Goal: Task Accomplishment & Management: Use online tool/utility

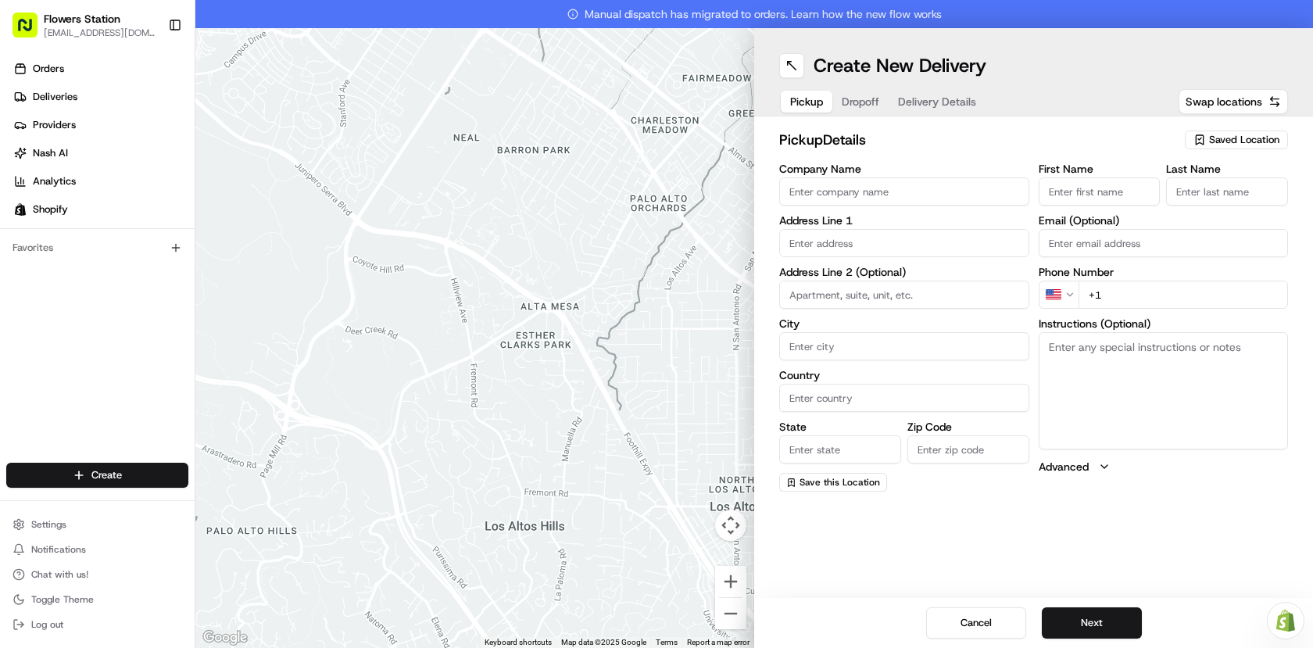
click at [1184, 139] on div "pickup Details Saved Location" at bounding box center [1033, 143] width 509 height 28
click at [1215, 136] on span "Saved Location" at bounding box center [1244, 140] width 70 height 14
click at [1167, 194] on span "Flowers Station [STREET_ADDRESS]" at bounding box center [1210, 198] width 192 height 14
type input "Flowers Station [STREET_ADDRESS]"
type input "[STREET_ADDRESS]"
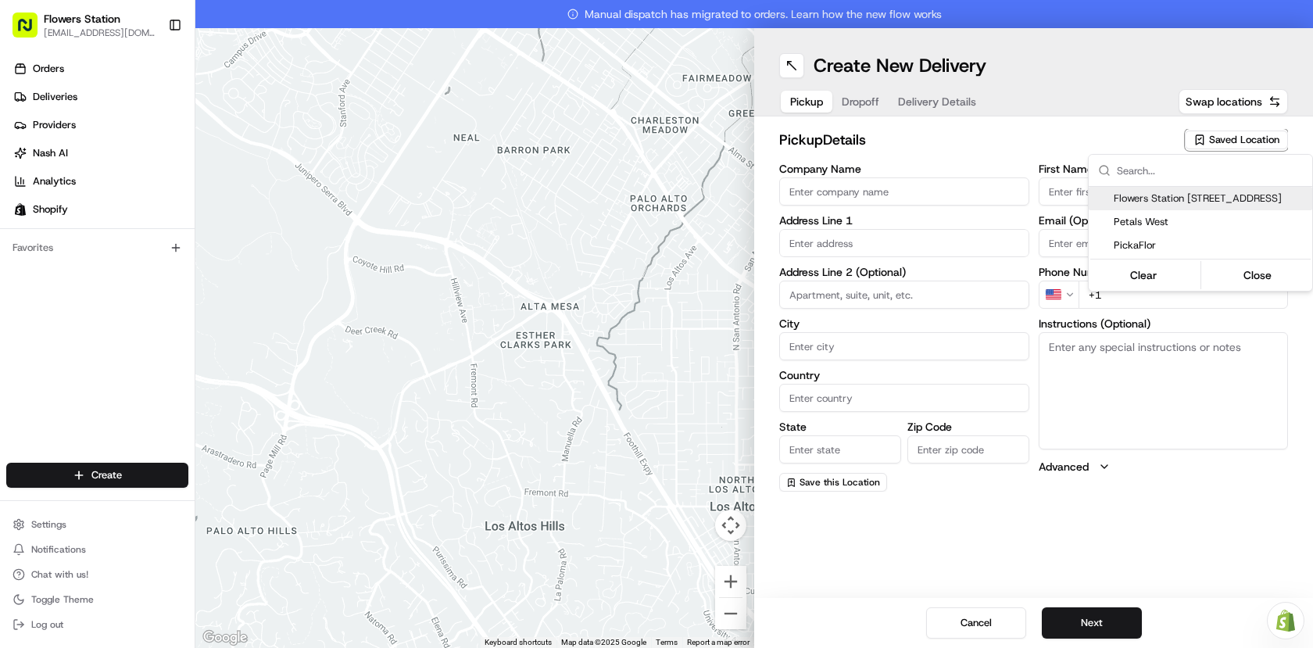
type input "[GEOGRAPHIC_DATA]"
type input "CA"
type input "MB"
type input "R2W 3T5"
type input "[PHONE_NUMBER]"
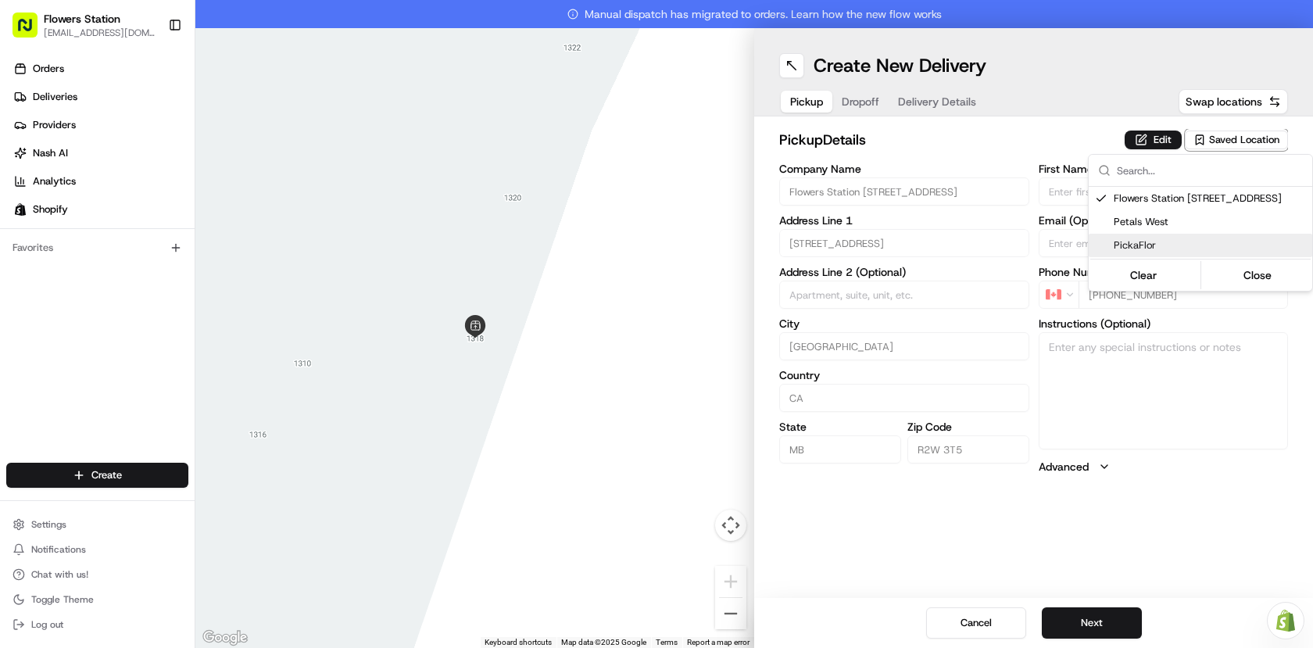
click at [1113, 613] on html "Flowers Station [EMAIL_ADDRESS][DOMAIN_NAME] Toggle Sidebar Orders Deliveries P…" at bounding box center [656, 324] width 1313 height 648
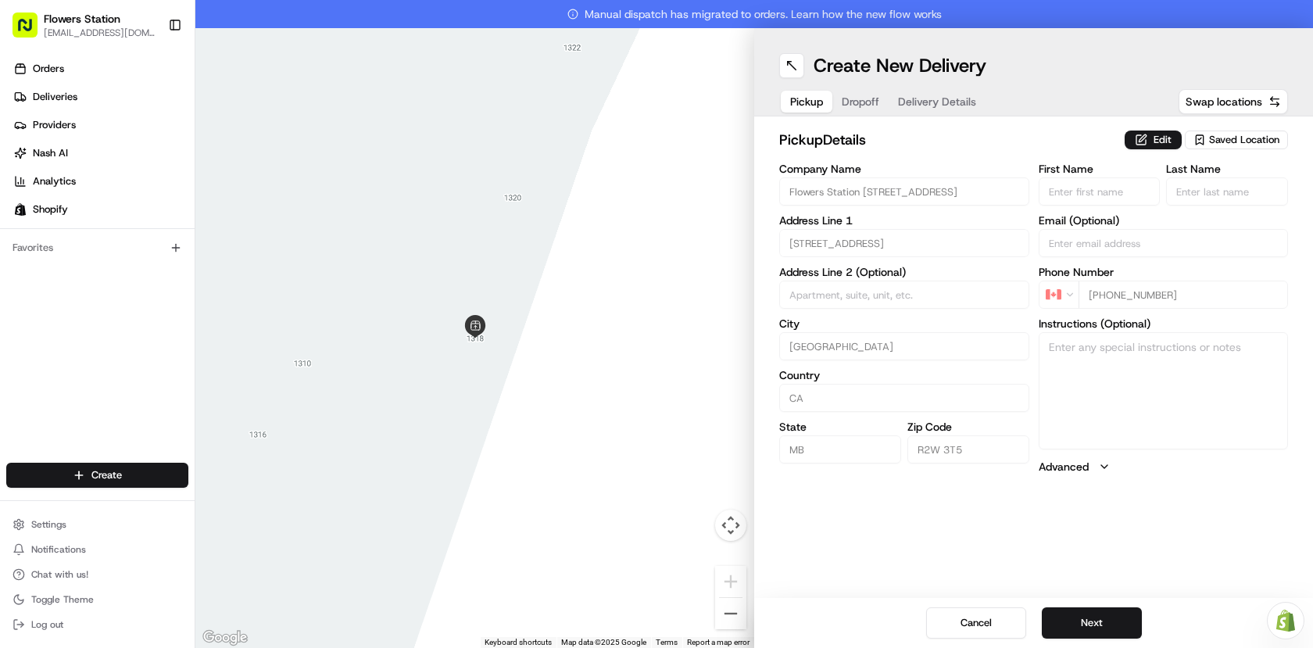
click at [1113, 613] on button "Next" at bounding box center [1092, 622] width 100 height 31
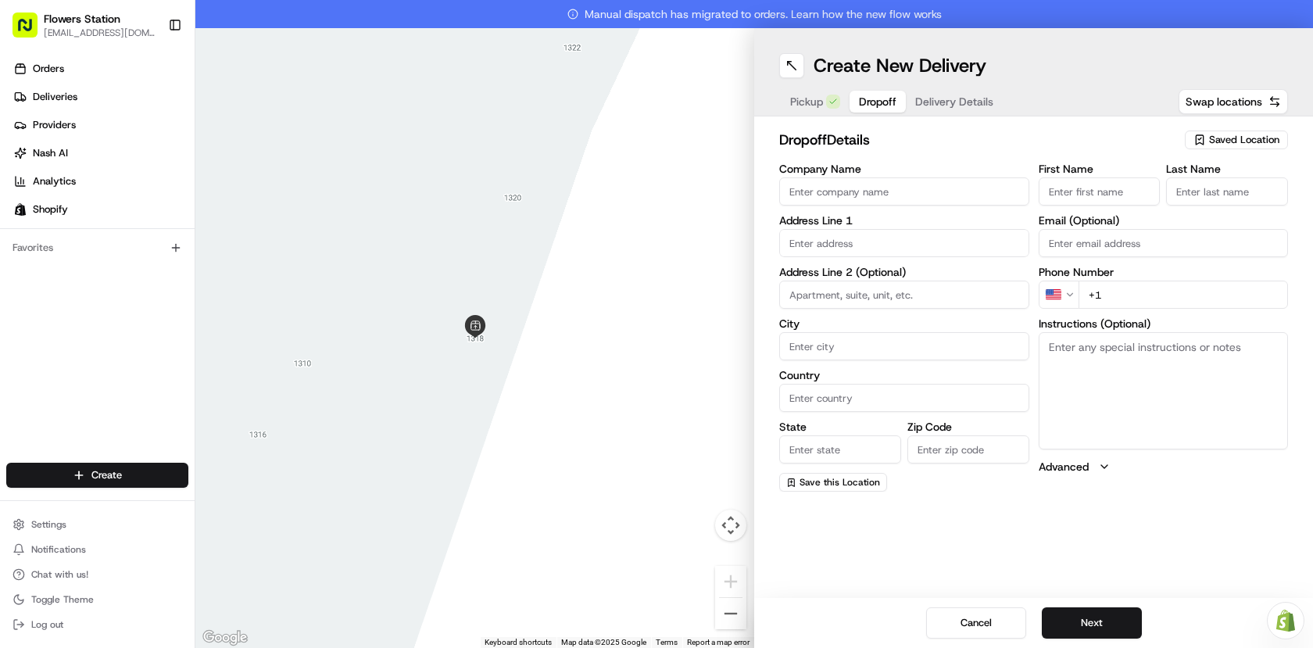
click at [1119, 189] on input "First Name" at bounding box center [1100, 191] width 122 height 28
paste input "[PERSON_NAME]"
type input "[PERSON_NAME]"
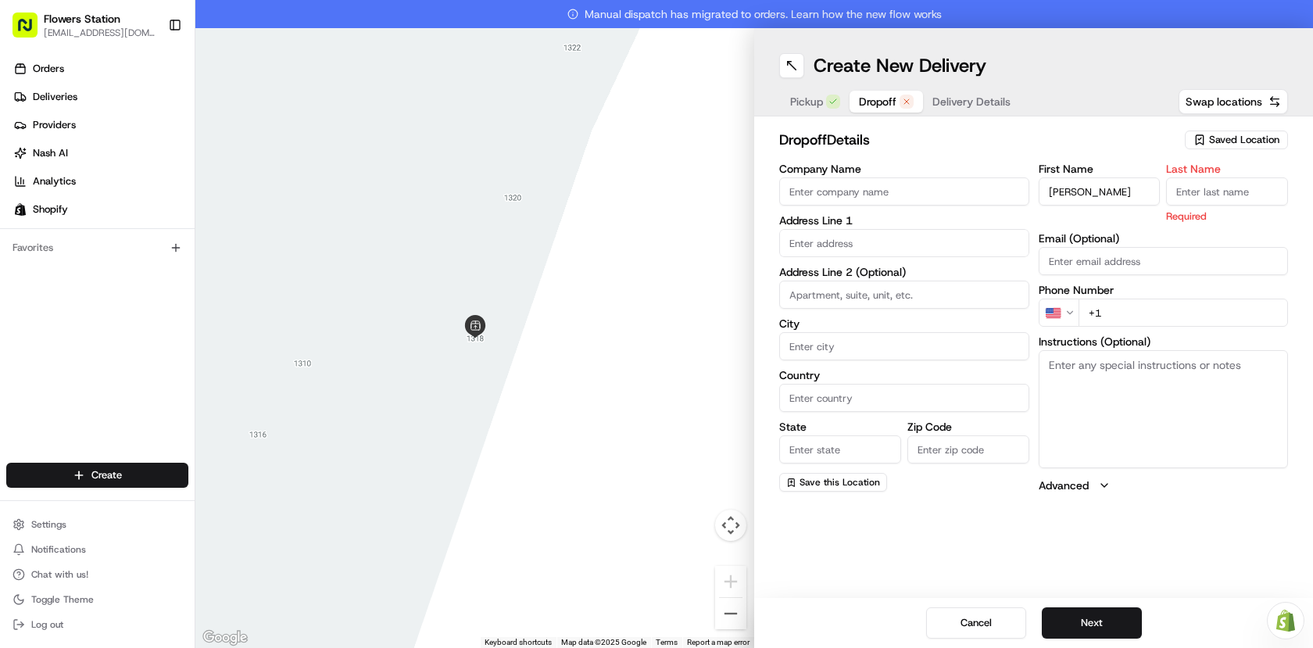
click at [1187, 195] on input "Last Name" at bounding box center [1227, 191] width 122 height 28
type input "."
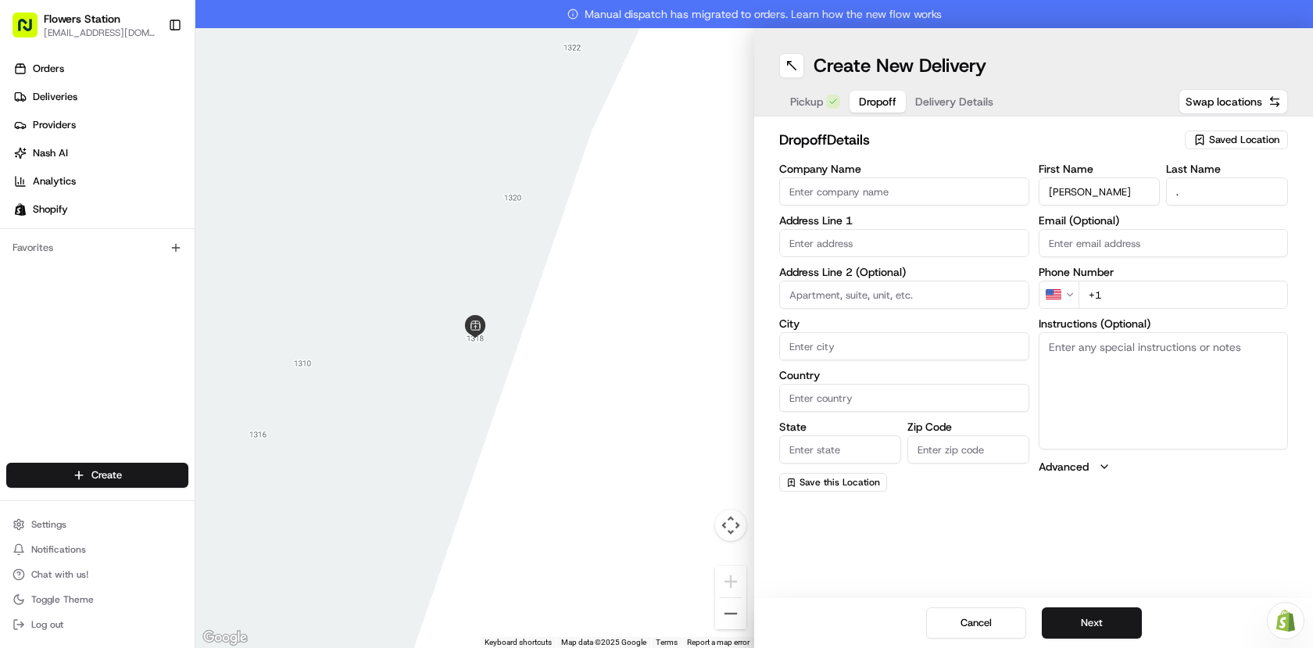
click at [891, 197] on input "Company Name" at bounding box center [904, 191] width 250 height 28
paste input "St. Boniface Golf Club"
type input "St. Boniface Golf Club"
click at [888, 238] on input "text" at bounding box center [904, 243] width 250 height 28
paste input "[STREET_ADDRESS]"
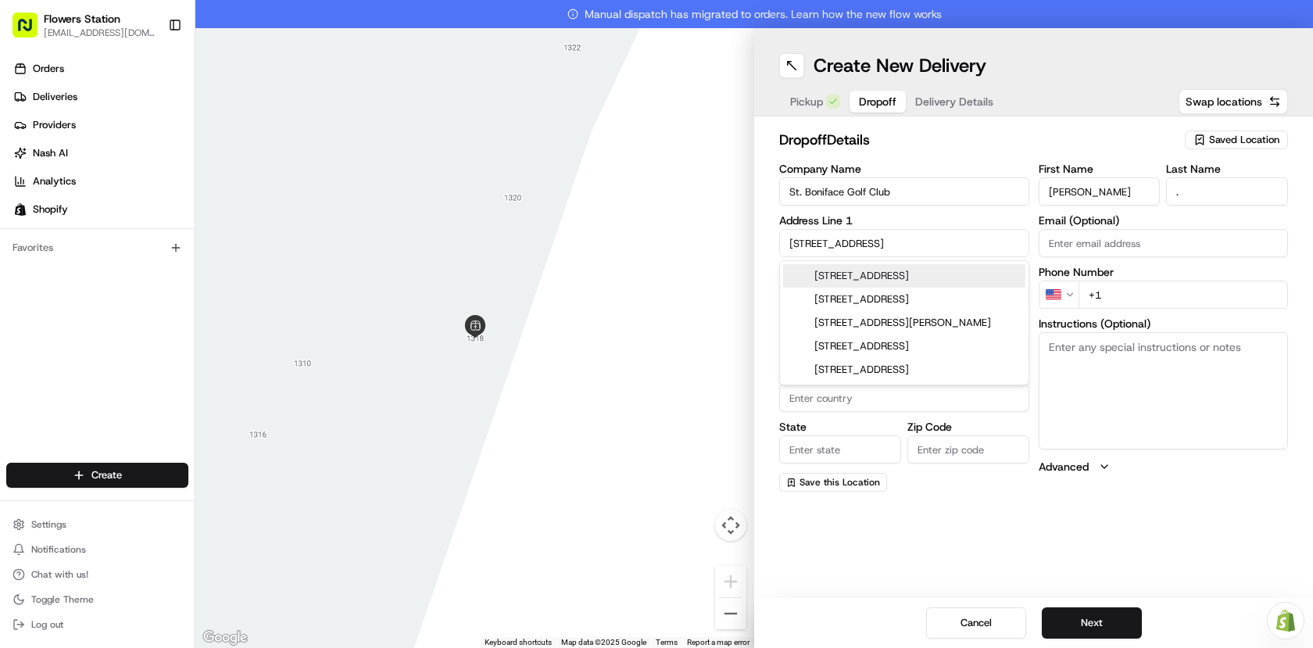
click at [921, 279] on div "[STREET_ADDRESS]" at bounding box center [904, 275] width 242 height 23
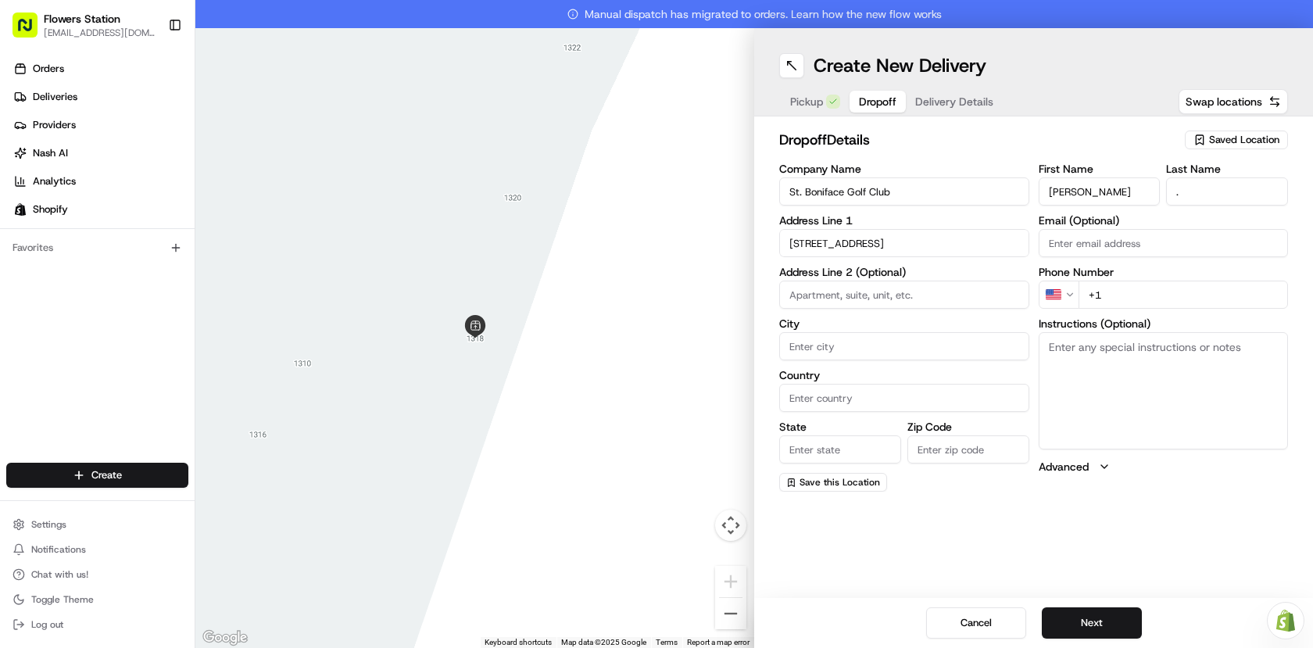
type input "[STREET_ADDRESS]"
type input "[GEOGRAPHIC_DATA]"
type input "MB"
type input "R2H 2S1"
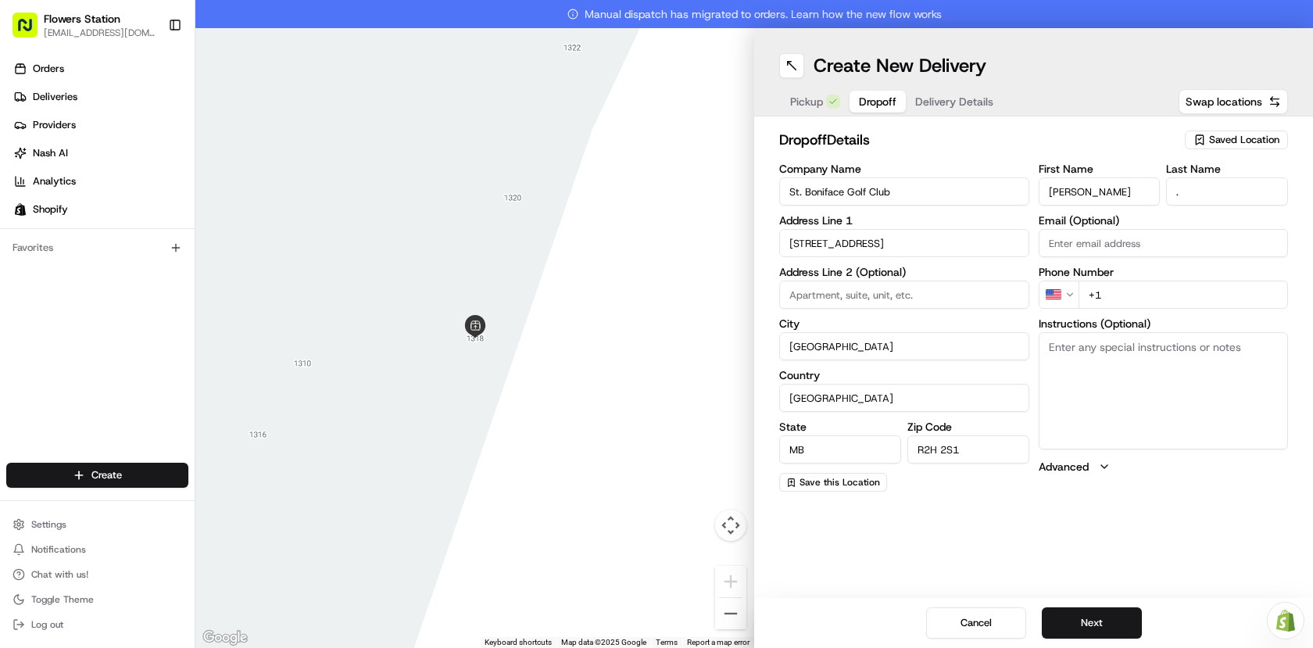
type input "[STREET_ADDRESS]"
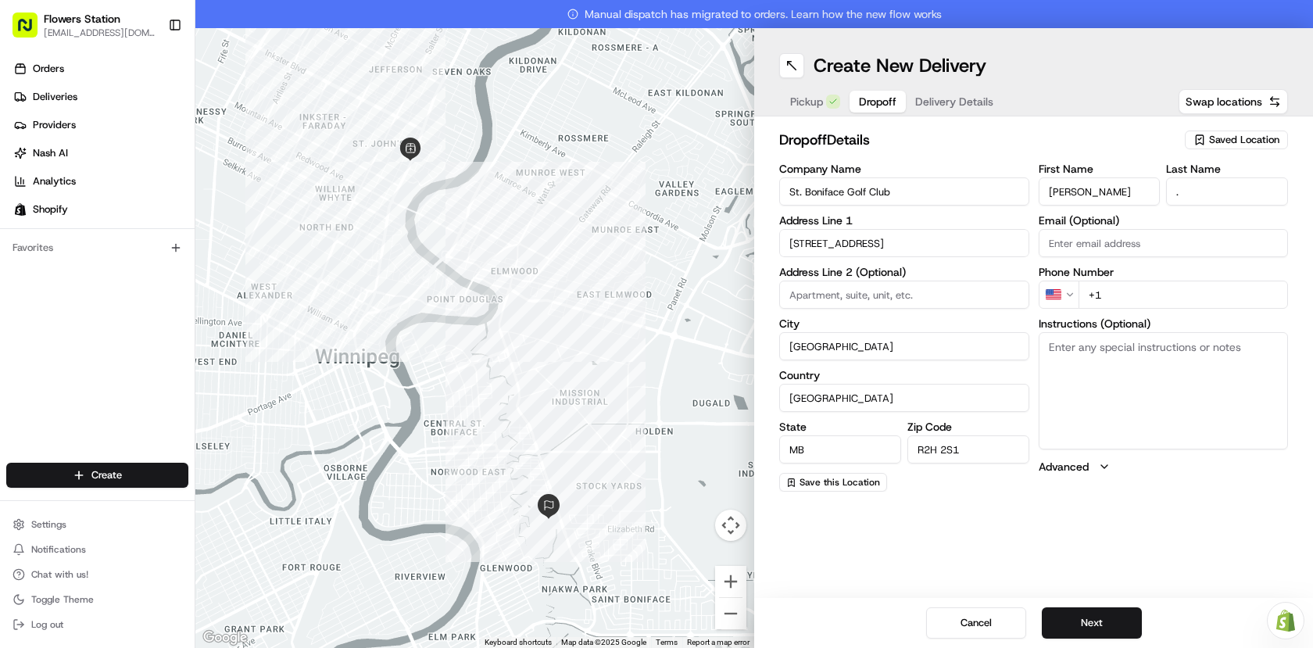
drag, startPoint x: 1129, startPoint y: 300, endPoint x: 1088, endPoint y: 295, distance: 41.7
click at [1088, 295] on input "+1" at bounding box center [1183, 295] width 210 height 28
paste input "[PHONE_NUMBER]"
type input "[PHONE_NUMBER]"
click at [1102, 362] on textarea "Instructions (Optional)" at bounding box center [1164, 390] width 250 height 117
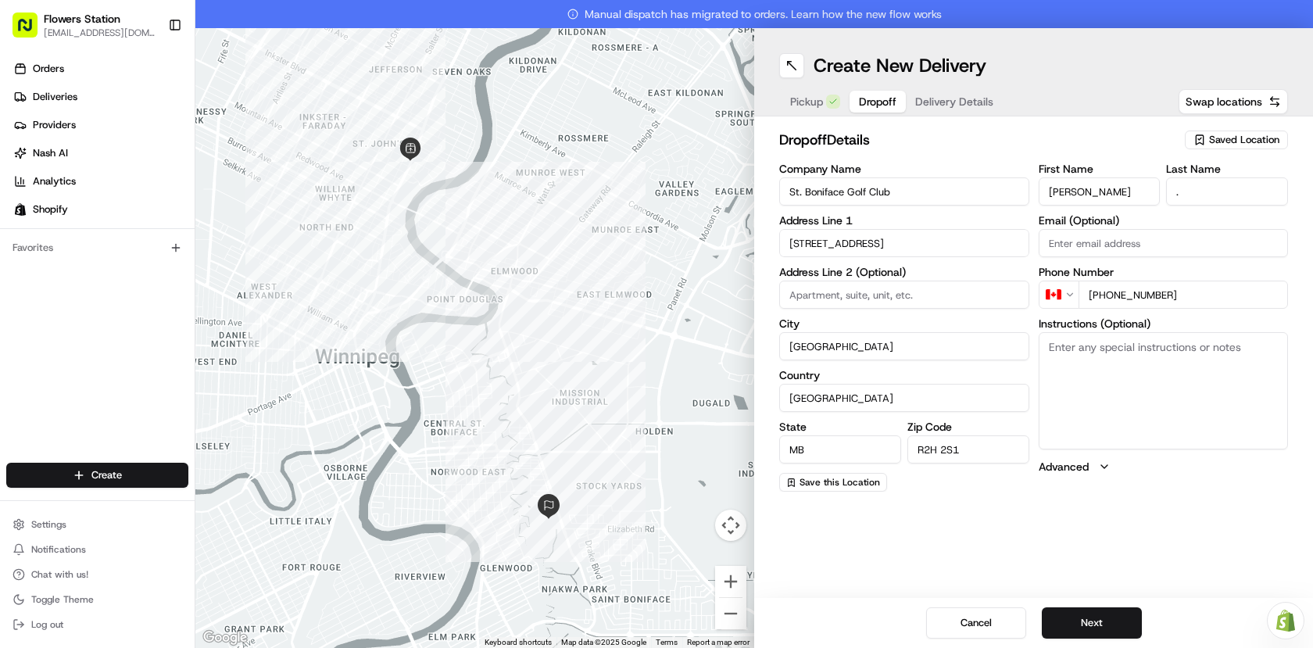
paste textarea "they are for the Fenestration Canada Golf Tournament."
type textarea "they are for the Fenestration Canada Golf Tournament."
click at [1118, 612] on button "Next" at bounding box center [1092, 622] width 100 height 31
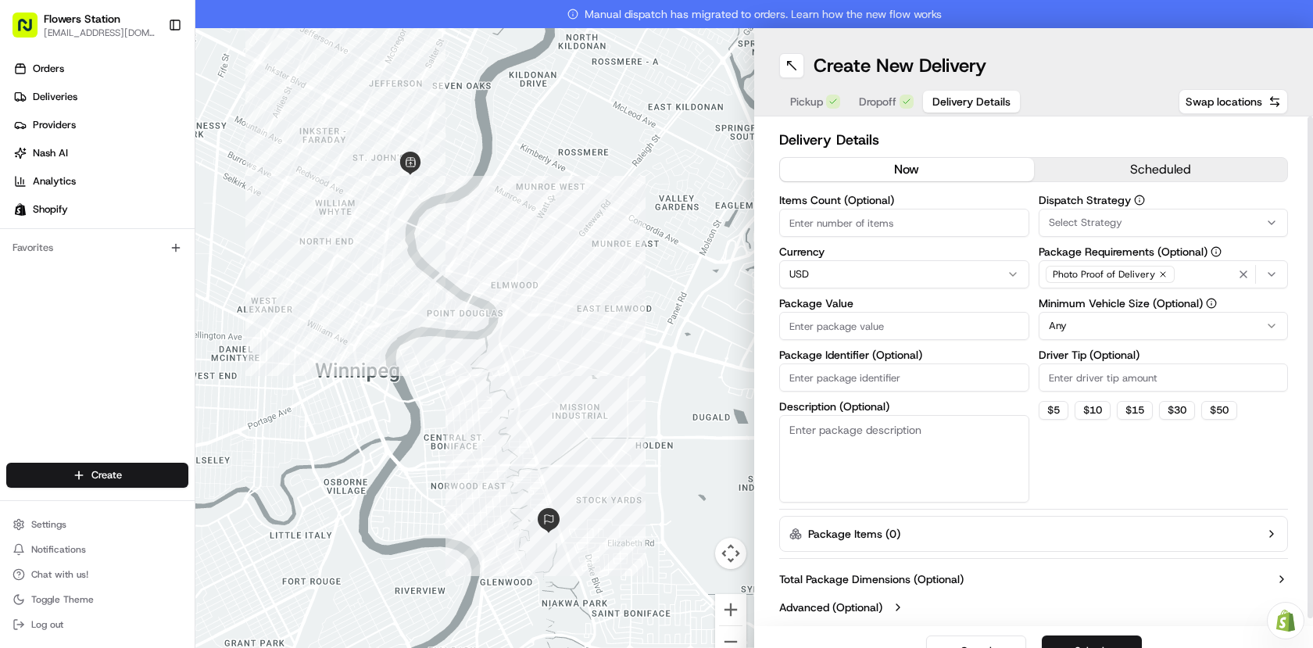
click at [891, 325] on input "Package Value" at bounding box center [904, 326] width 250 height 28
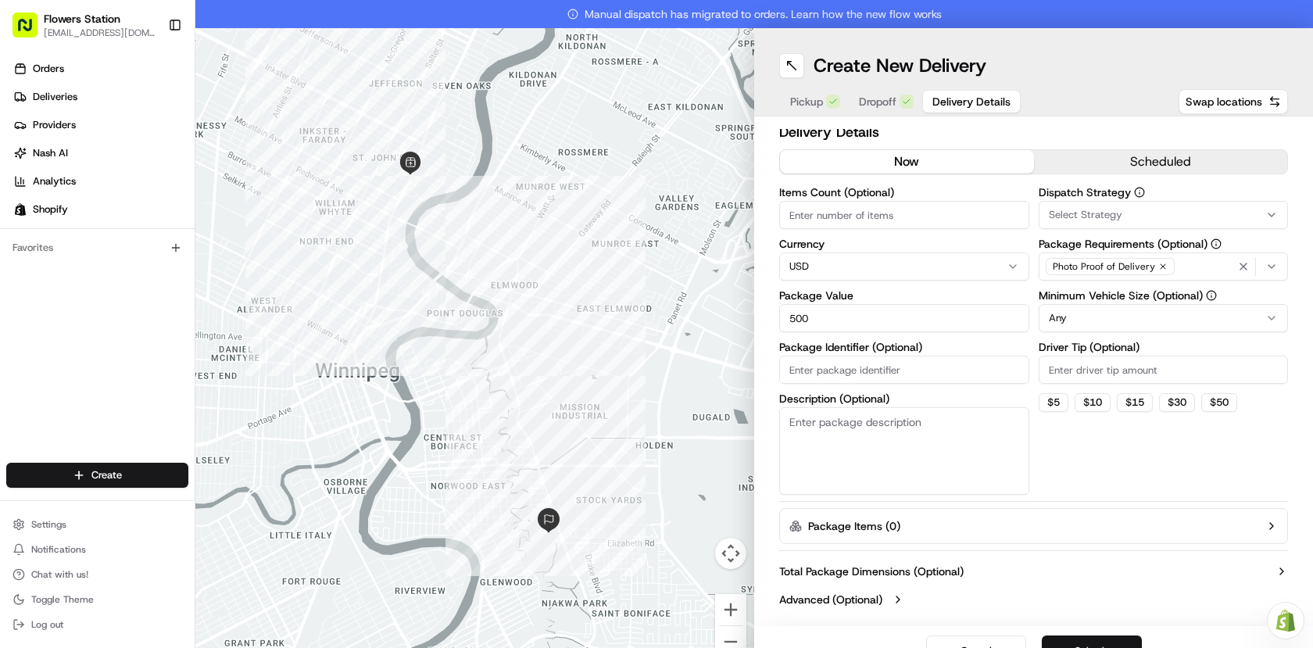
type input "500"
click at [1089, 637] on button "Submit" at bounding box center [1092, 650] width 100 height 31
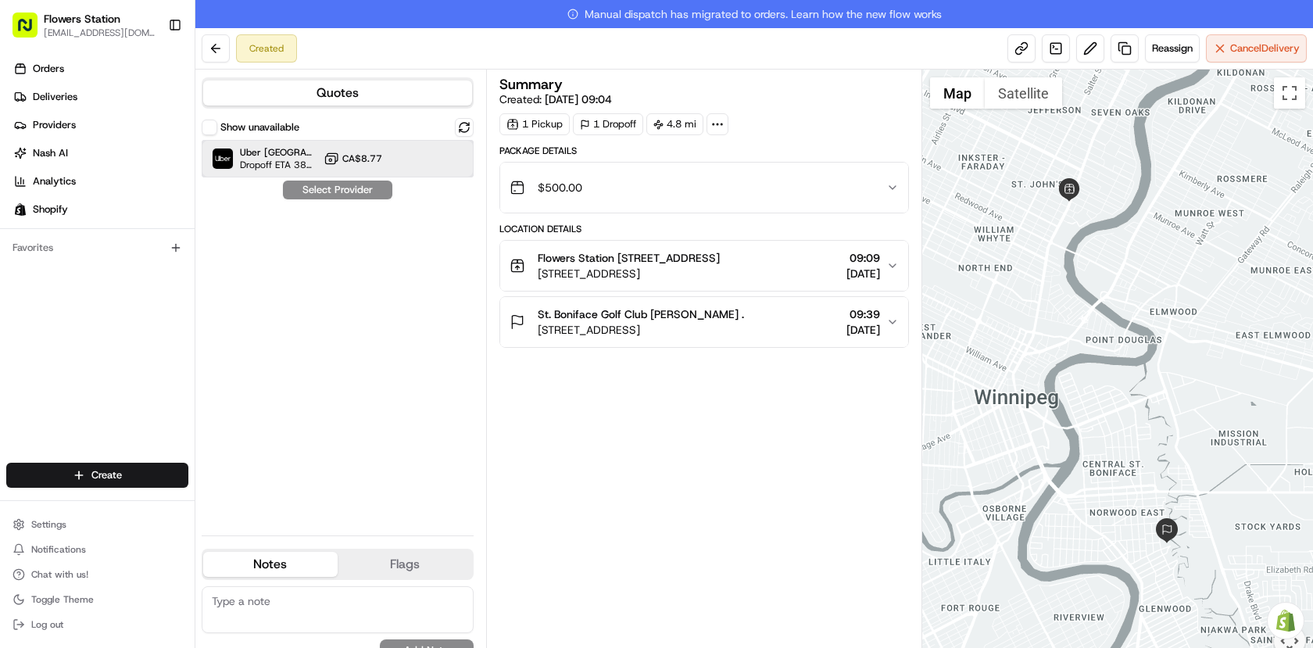
click at [393, 164] on div "Uber Canada Dropoff ETA 38 minutes CA$8.77" at bounding box center [338, 159] width 272 height 38
click at [366, 190] on button "Assign Provider" at bounding box center [337, 190] width 111 height 19
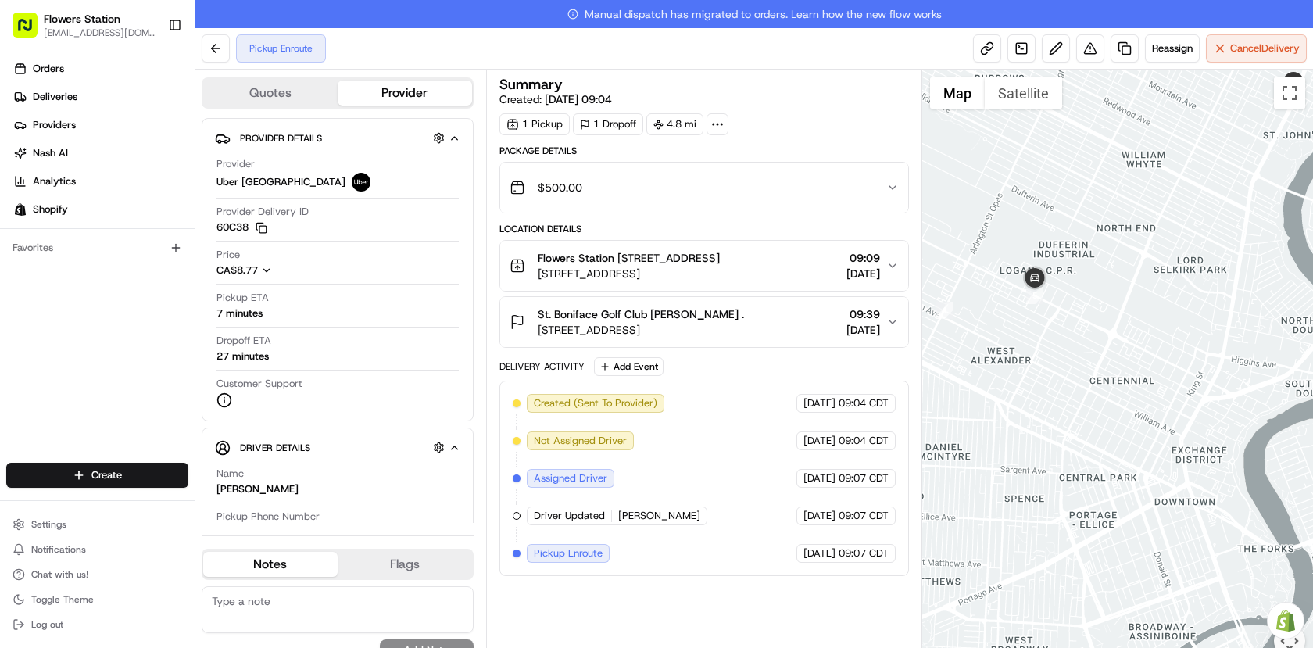
drag, startPoint x: 1035, startPoint y: 238, endPoint x: 975, endPoint y: 241, distance: 59.5
click at [975, 241] on div at bounding box center [1117, 373] width 391 height 606
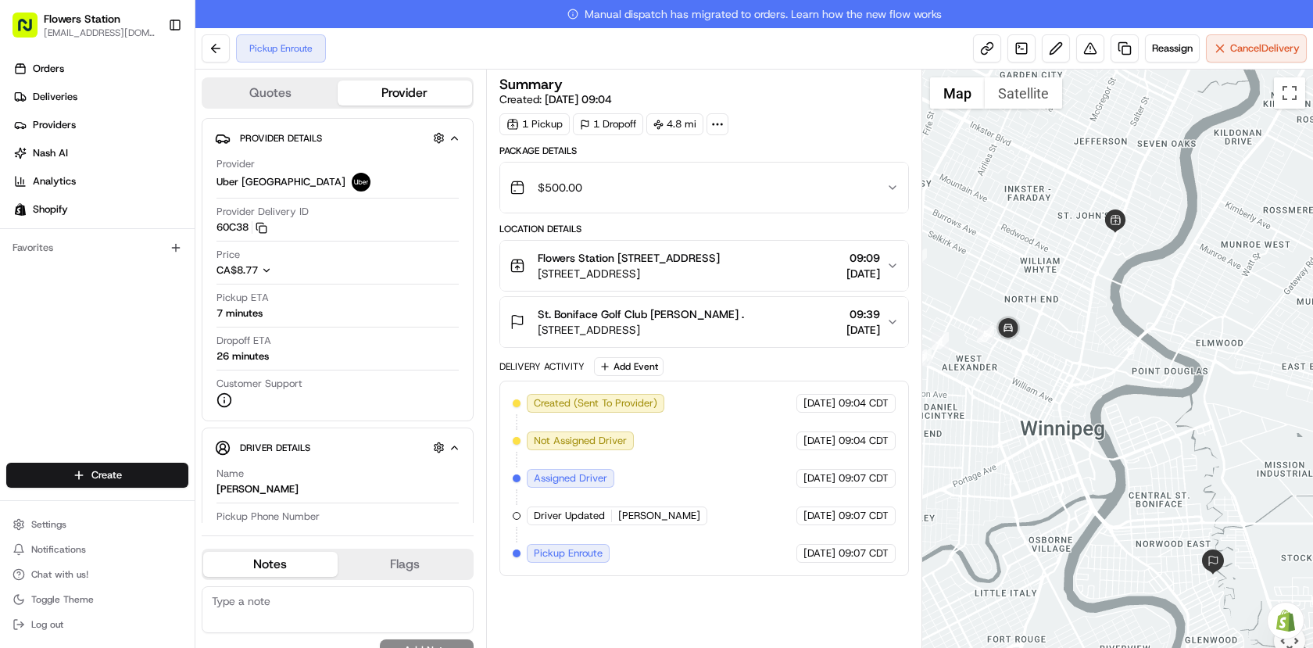
drag, startPoint x: 981, startPoint y: 206, endPoint x: 992, endPoint y: 248, distance: 43.8
click at [992, 248] on div at bounding box center [1117, 373] width 391 height 606
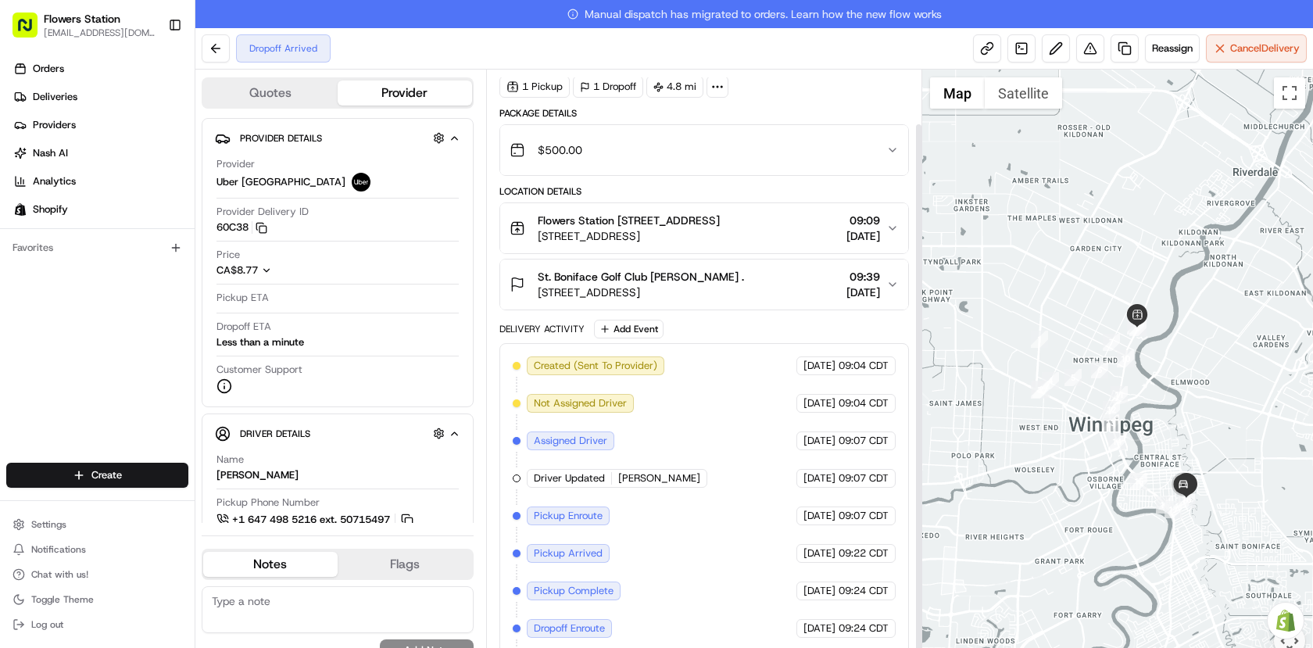
scroll to position [59, 0]
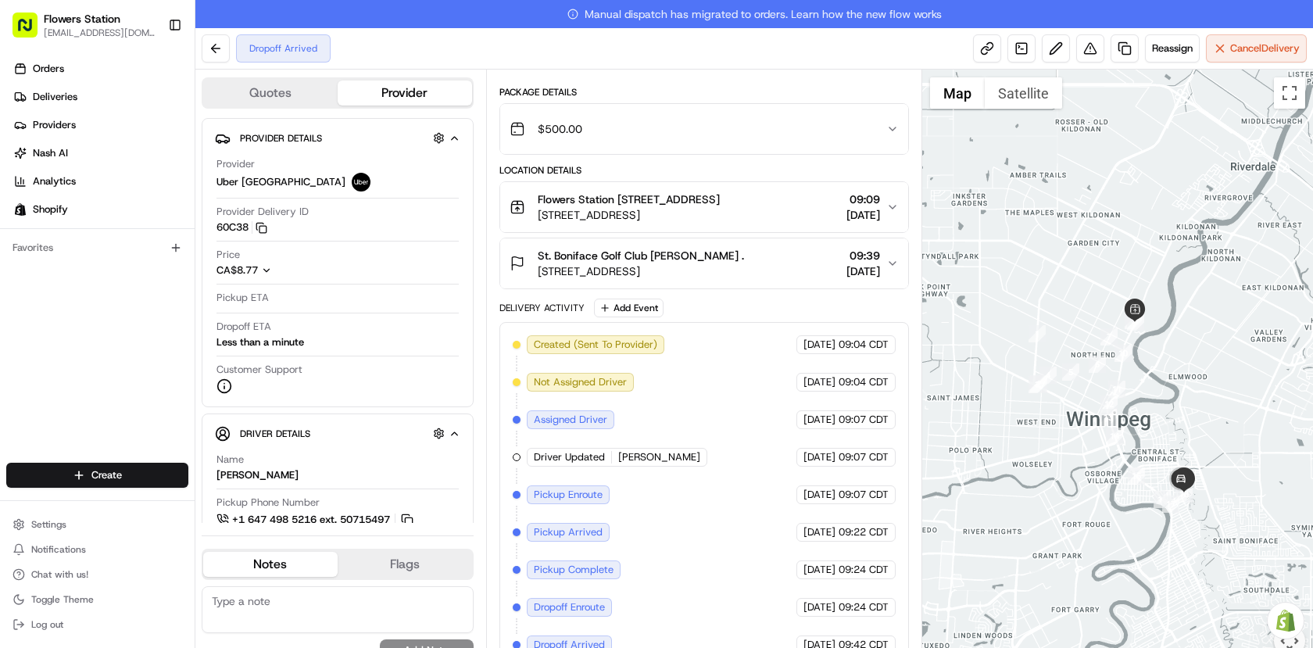
drag, startPoint x: 1113, startPoint y: 470, endPoint x: 1039, endPoint y: 346, distance: 144.7
click at [1039, 346] on div at bounding box center [1117, 373] width 391 height 606
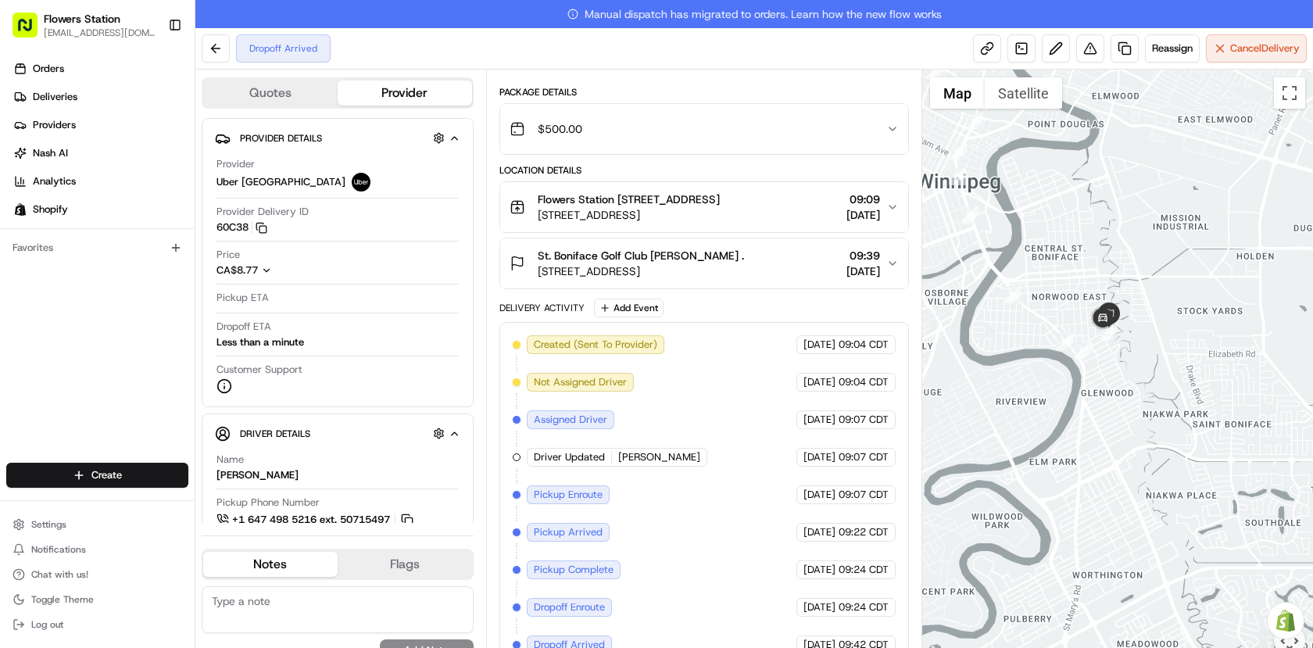
drag, startPoint x: 1159, startPoint y: 410, endPoint x: 1089, endPoint y: 331, distance: 105.8
click at [1089, 331] on div "Date : [DATE] 09:42 AM" at bounding box center [1117, 373] width 391 height 606
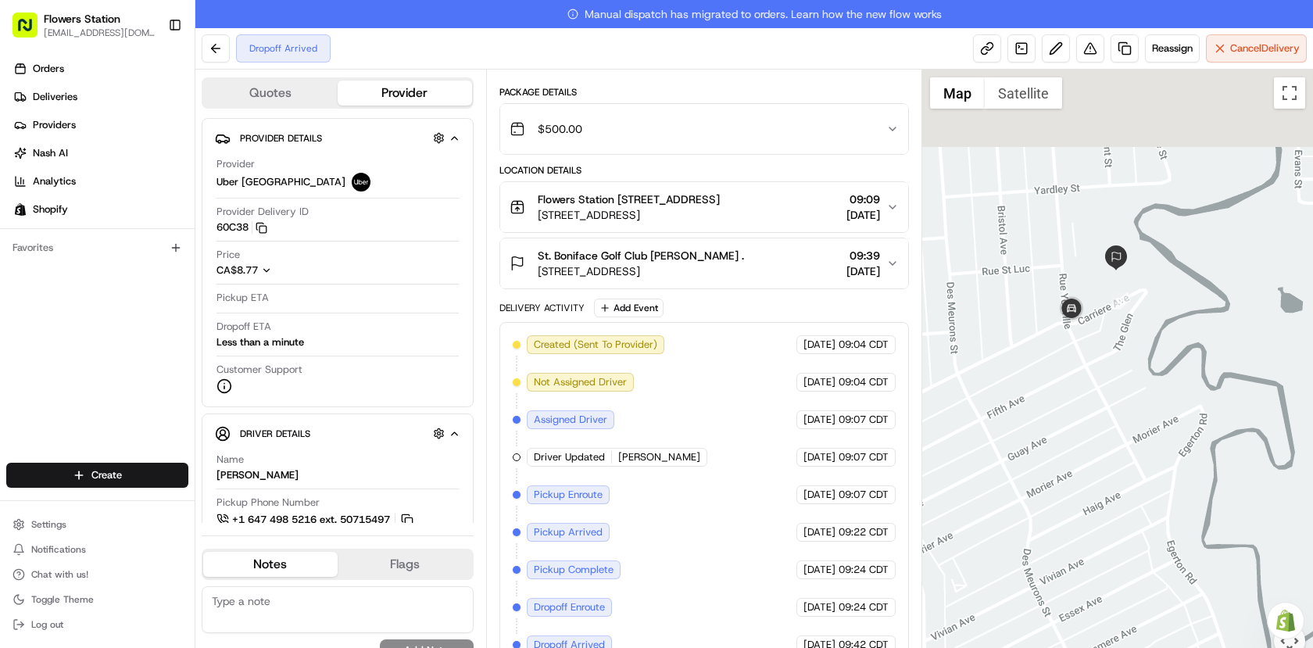
drag, startPoint x: 1089, startPoint y: 277, endPoint x: 1036, endPoint y: 385, distance: 120.9
click at [1036, 385] on div at bounding box center [1117, 373] width 391 height 606
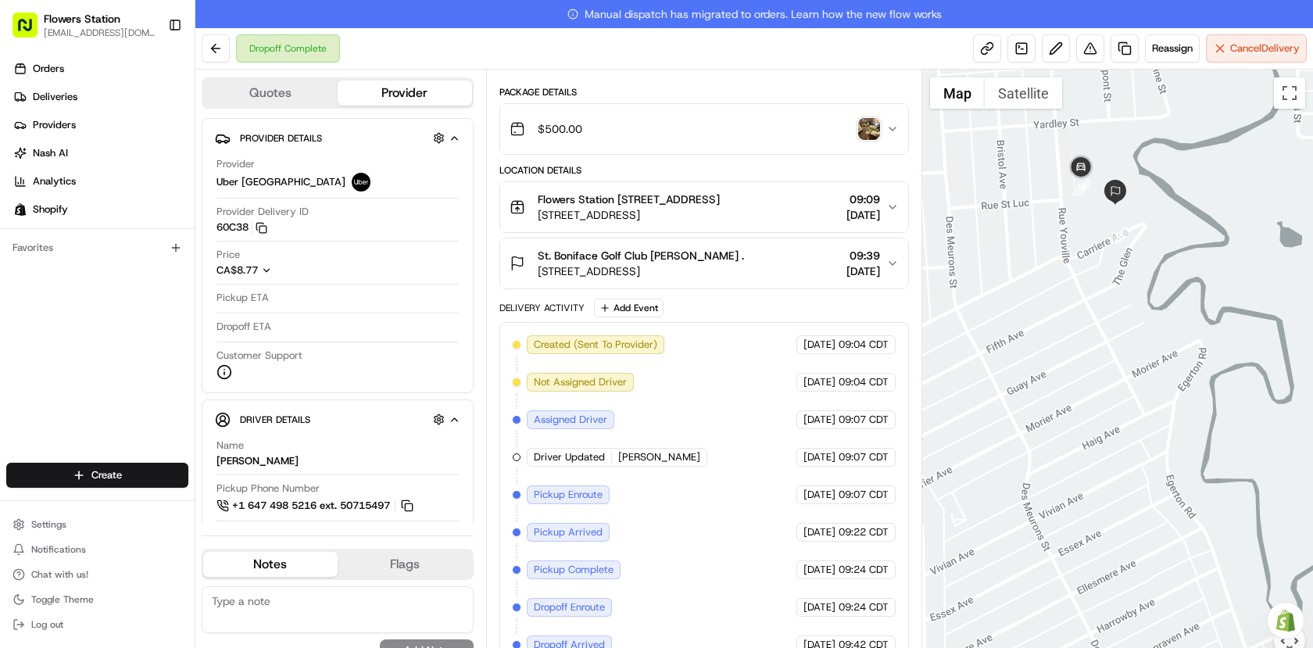
click at [875, 127] on img "button" at bounding box center [869, 129] width 22 height 22
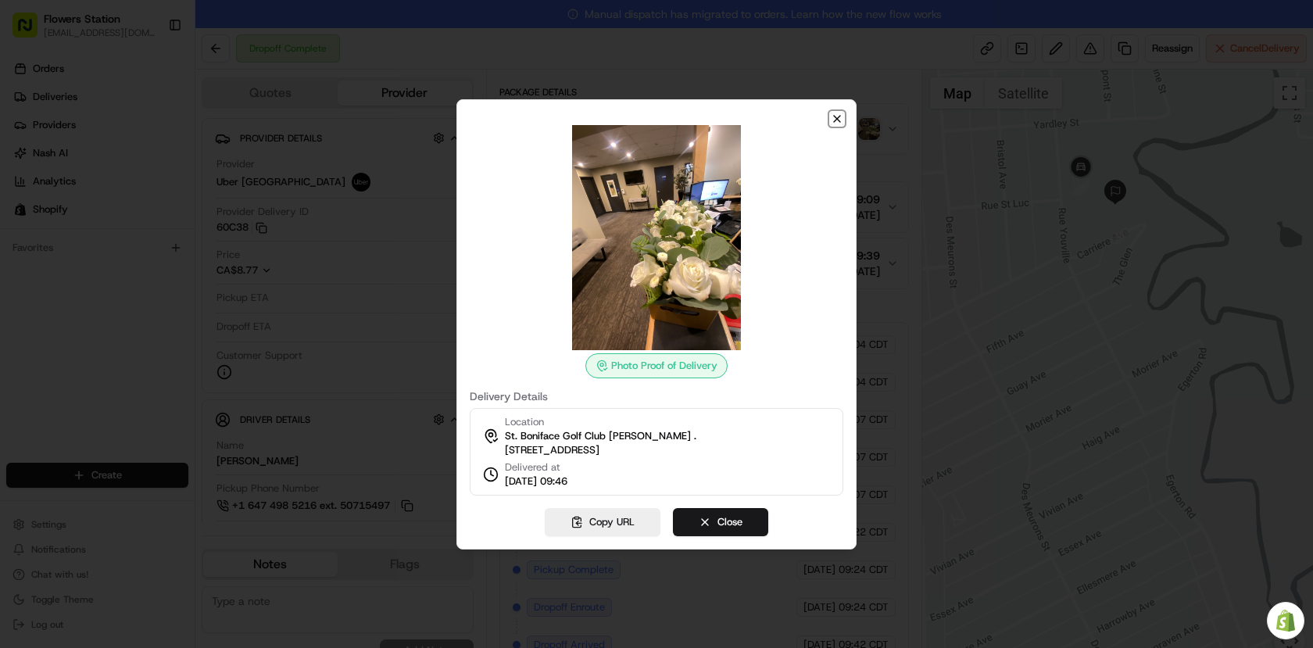
click at [834, 113] on icon "button" at bounding box center [837, 119] width 13 height 13
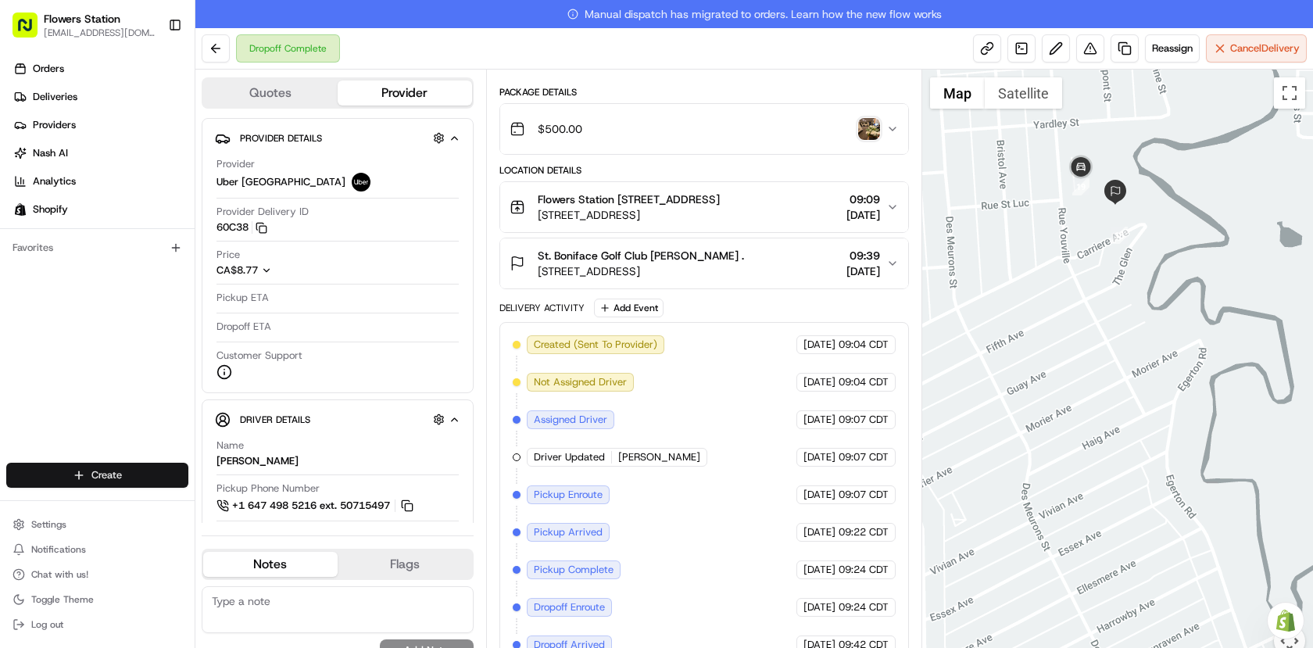
click at [71, 477] on html "Flowers Station [EMAIL_ADDRESS][DOMAIN_NAME] Toggle Sidebar Orders Deliveries P…" at bounding box center [656, 324] width 1313 height 648
click at [244, 501] on link "Delivery" at bounding box center [282, 504] width 174 height 28
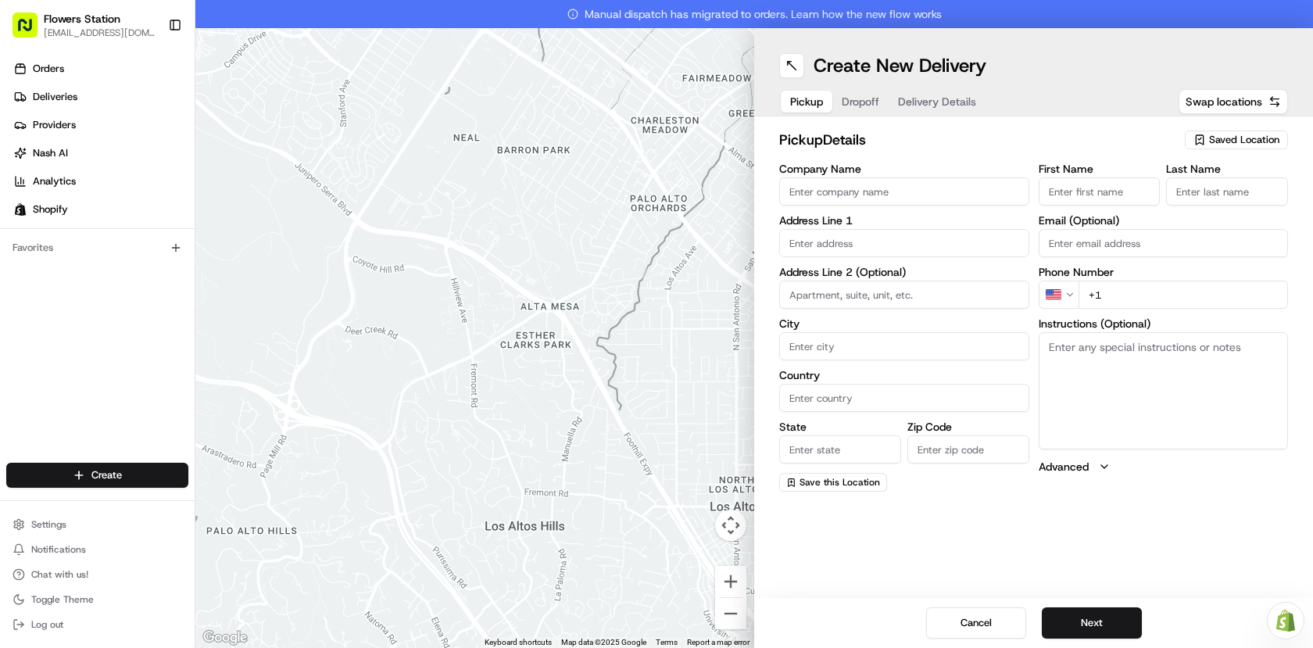
click at [1246, 138] on span "Saved Location" at bounding box center [1244, 140] width 70 height 14
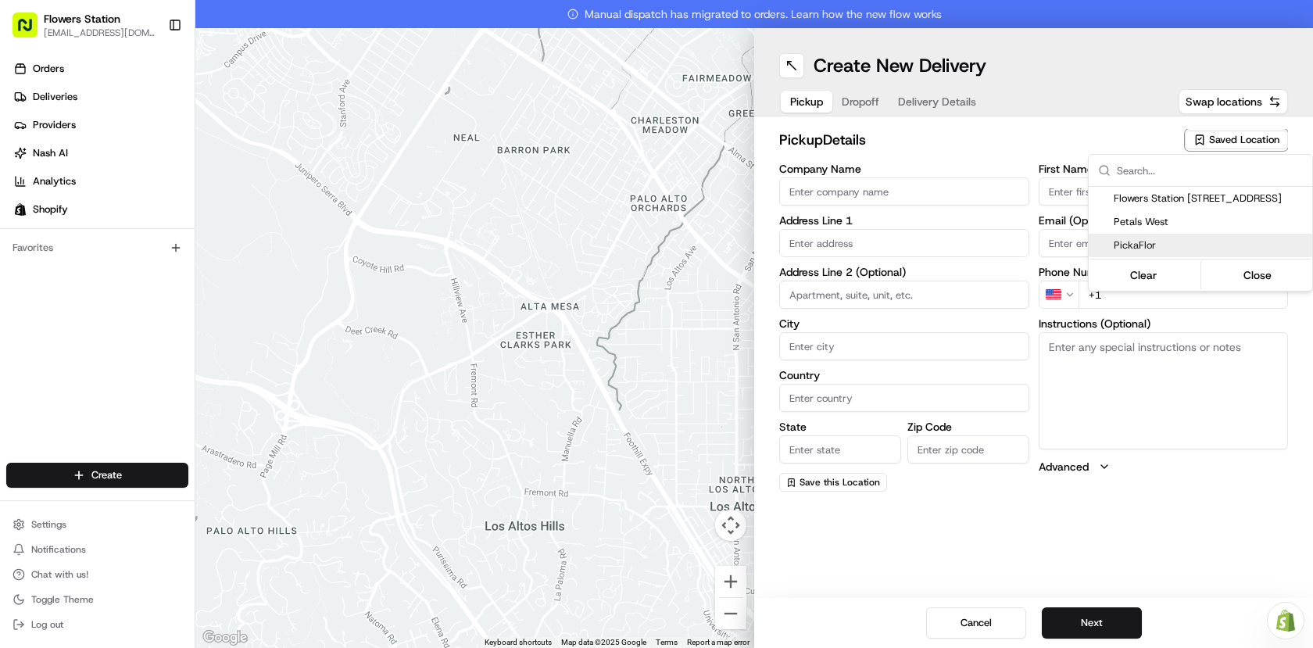
click at [1182, 249] on span "PickaFlor" at bounding box center [1210, 245] width 192 height 14
type input "PickaFlor"
type input "[STREET_ADDRESS][PERSON_NAME]"
type input "[GEOGRAPHIC_DATA]"
type input "CA"
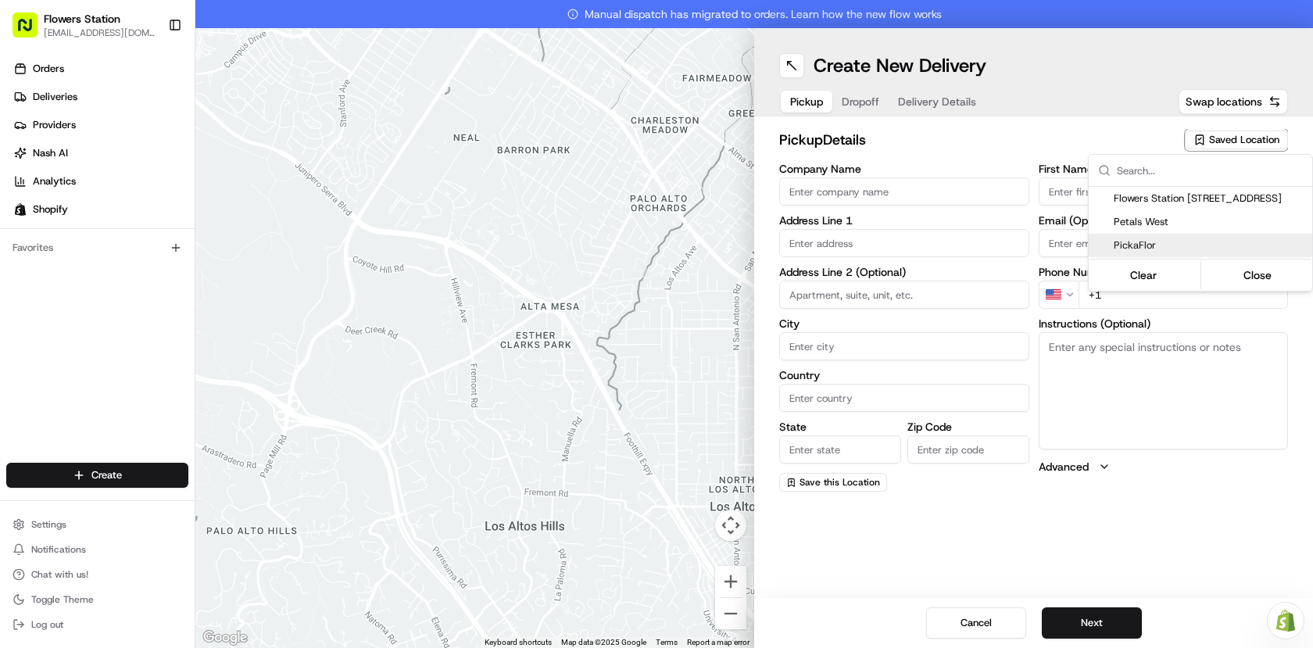
type input "MB"
type input "R2R 0S3"
type input "[PERSON_NAME]"
type input "Order"
type input "[PHONE_NUMBER]"
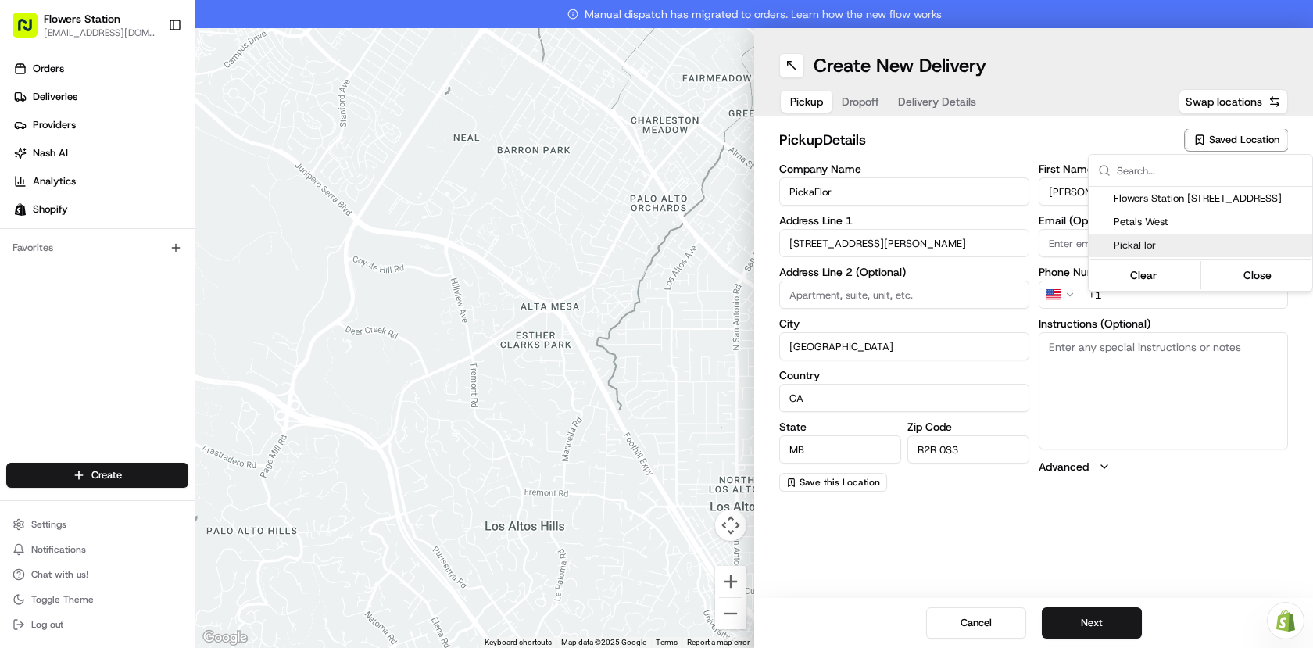
type textarea "Please use back door"
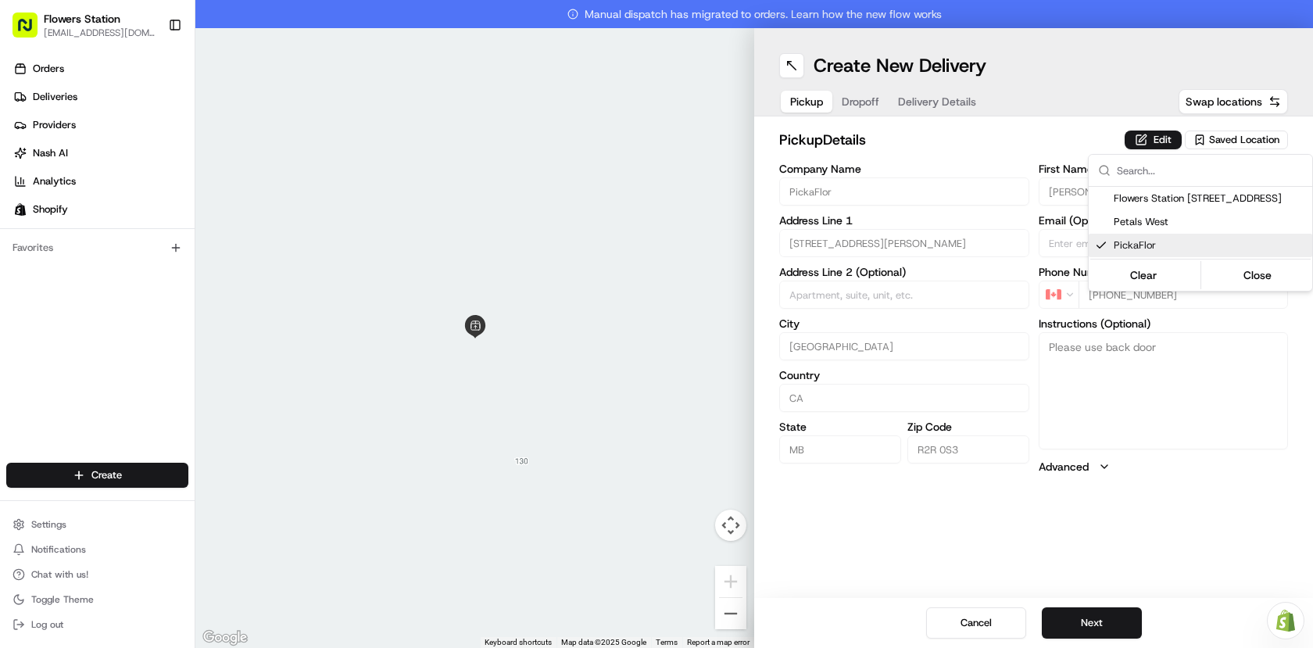
click at [1103, 616] on html "Flowers Station [EMAIL_ADDRESS][DOMAIN_NAME] Toggle Sidebar Orders Deliveries P…" at bounding box center [656, 324] width 1313 height 648
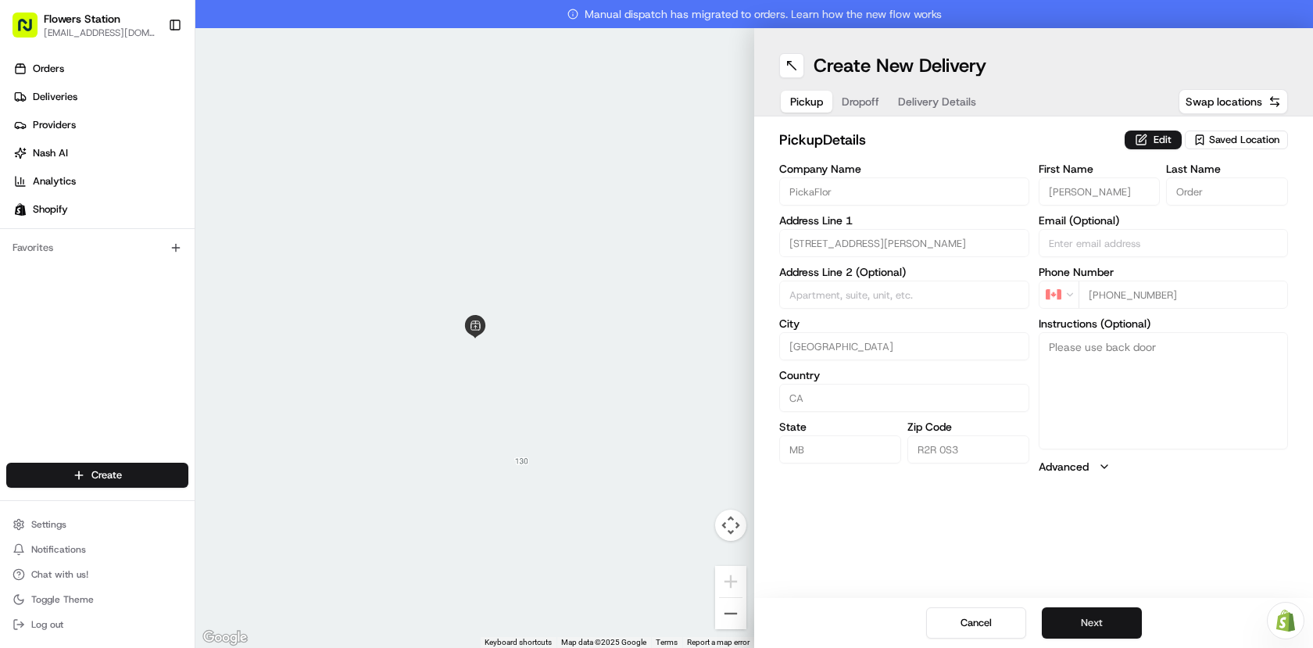
click at [1107, 626] on button "Next" at bounding box center [1092, 622] width 100 height 31
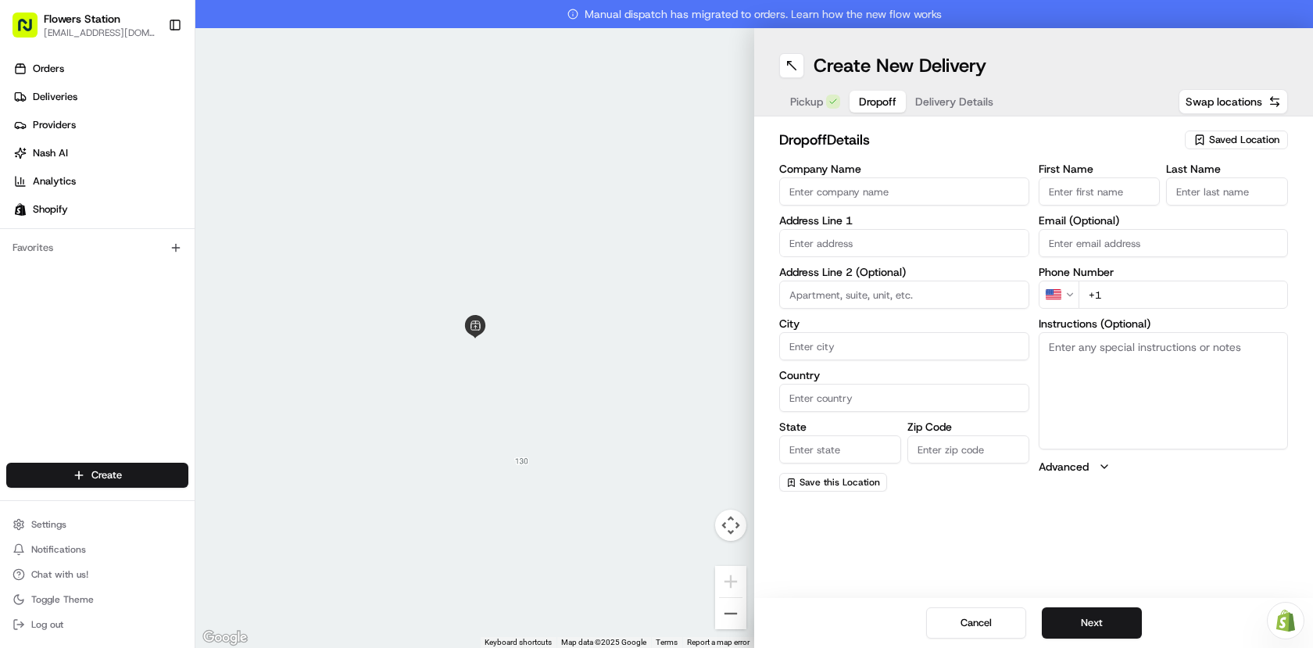
click at [1239, 143] on span "Saved Location" at bounding box center [1244, 140] width 70 height 14
click at [1203, 200] on span "Flowers Staion [STREET_ADDRESS]" at bounding box center [1210, 198] width 192 height 14
type input "Flowers Staion [STREET_ADDRESS]"
type input "[STREET_ADDRESS]"
type input "[GEOGRAPHIC_DATA]"
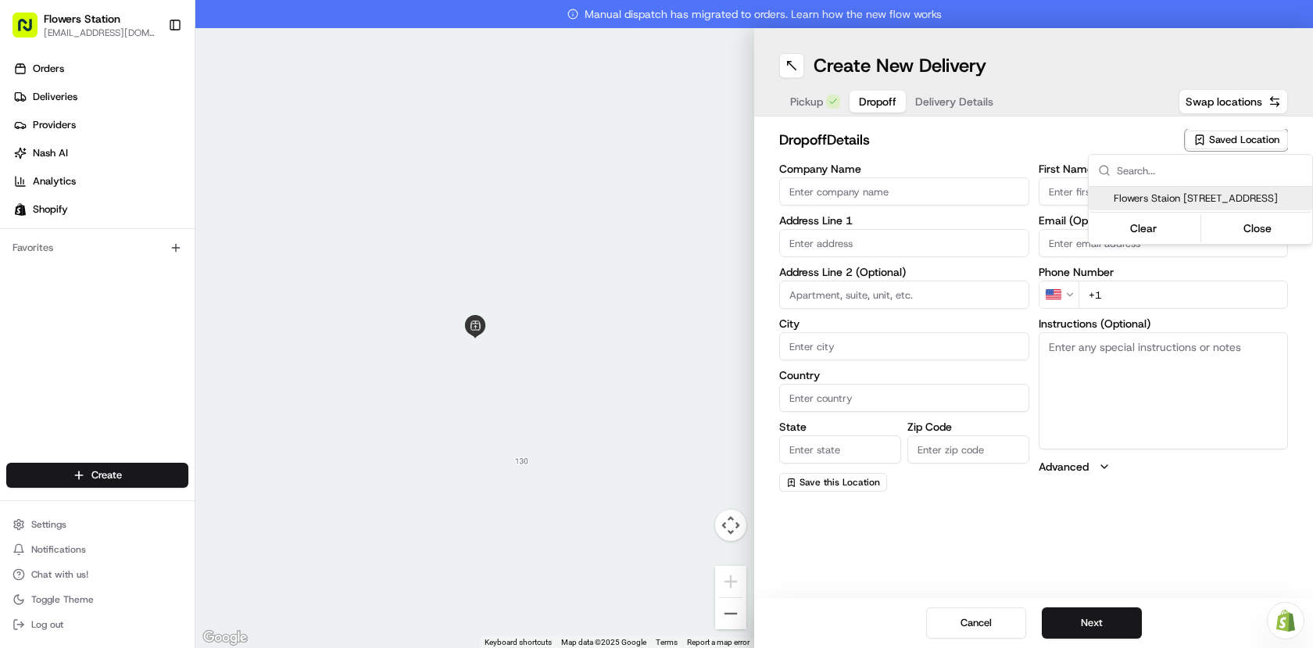
type input "CA"
type input "MB"
type input "R2W 3T5"
type input "Flowers Station"
type input "TEAM"
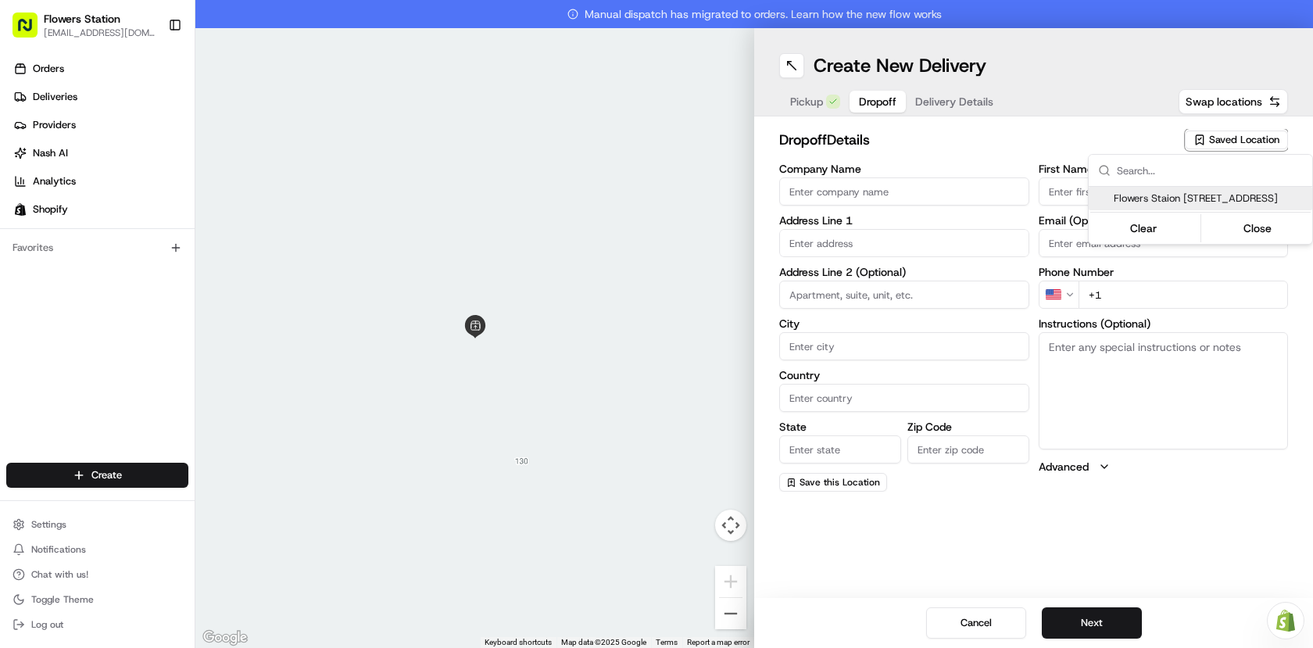
type input "[PHONE_NUMBER]"
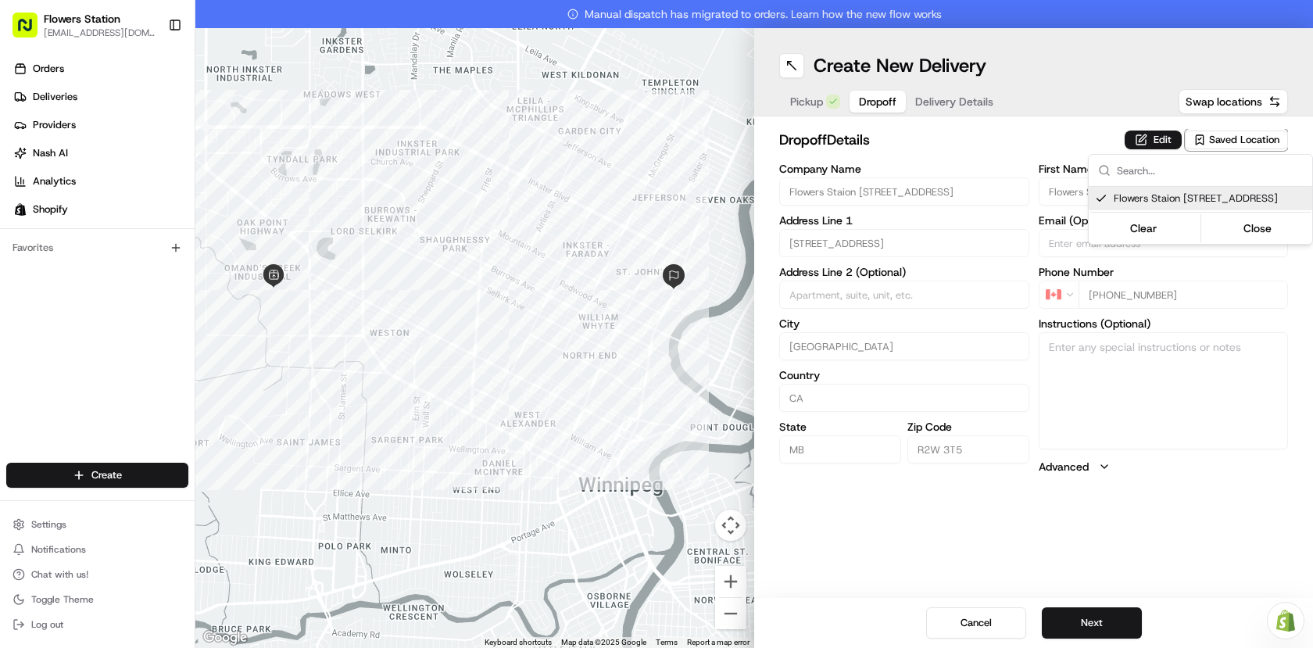
click at [1111, 610] on html "Flowers Station [EMAIL_ADDRESS][DOMAIN_NAME] Toggle Sidebar Orders Deliveries P…" at bounding box center [656, 324] width 1313 height 648
click at [1118, 610] on button "Next" at bounding box center [1092, 622] width 100 height 31
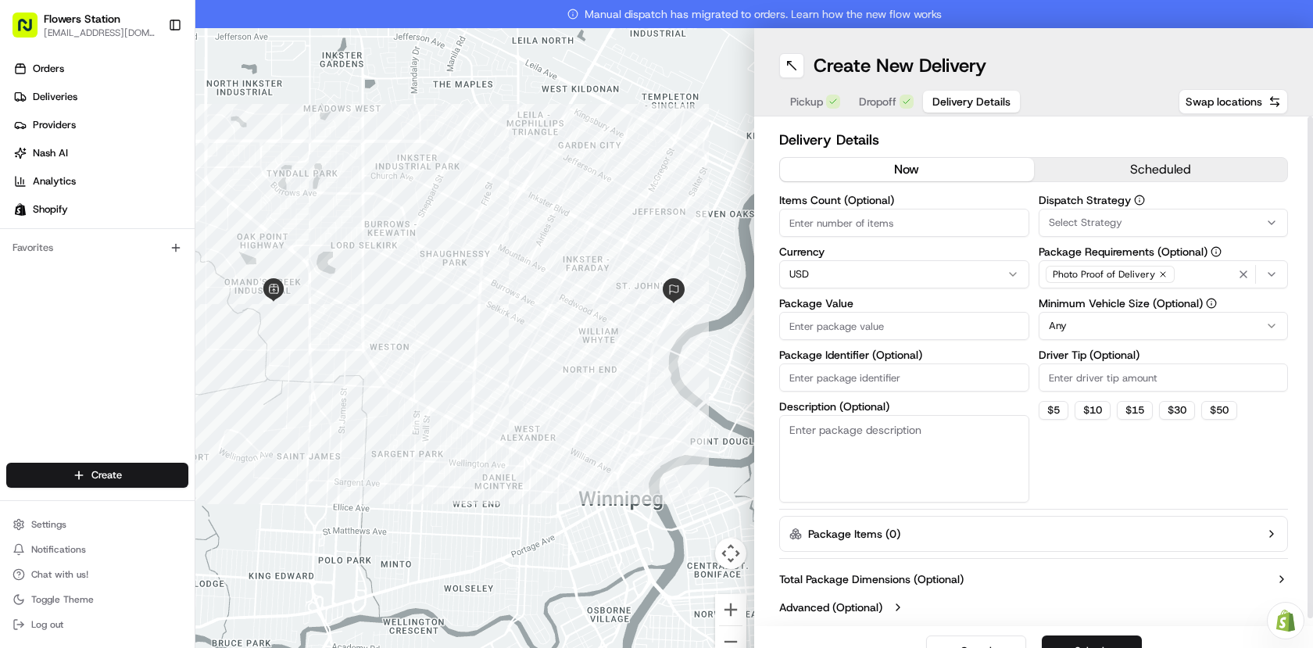
click at [876, 338] on input "Package Value" at bounding box center [904, 326] width 250 height 28
type input "400"
click at [1178, 276] on div "Photo Proof of Delivery" at bounding box center [1163, 274] width 242 height 23
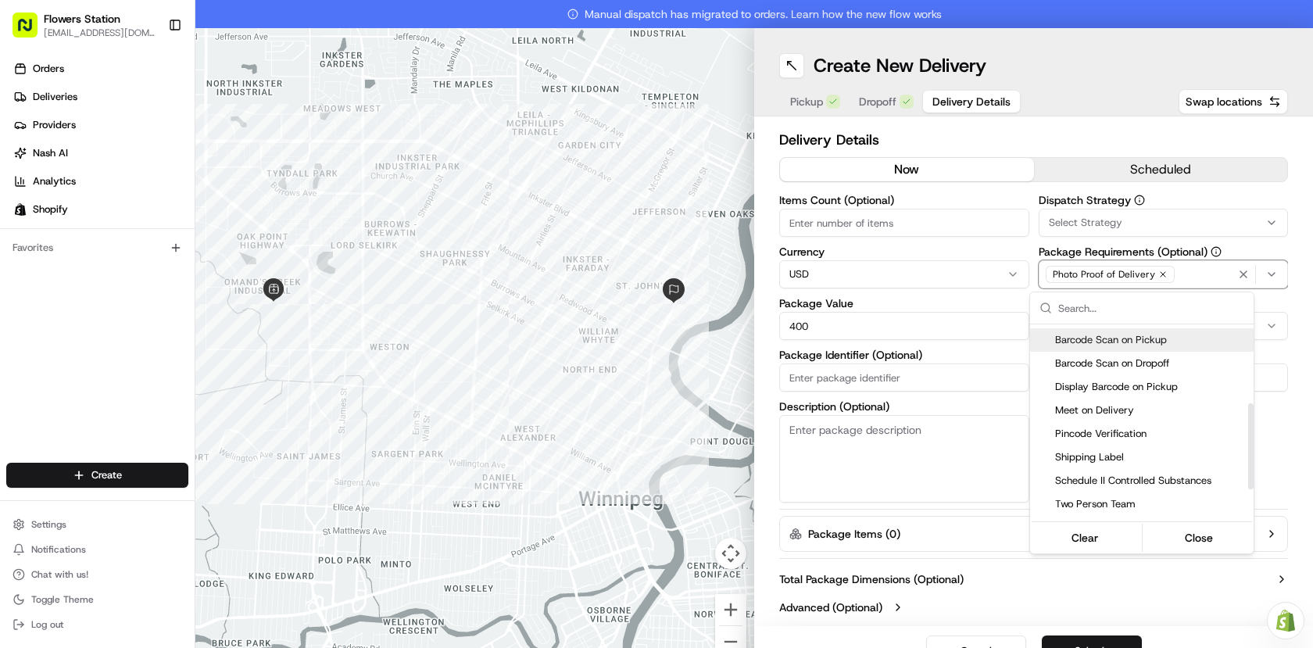
scroll to position [250, 0]
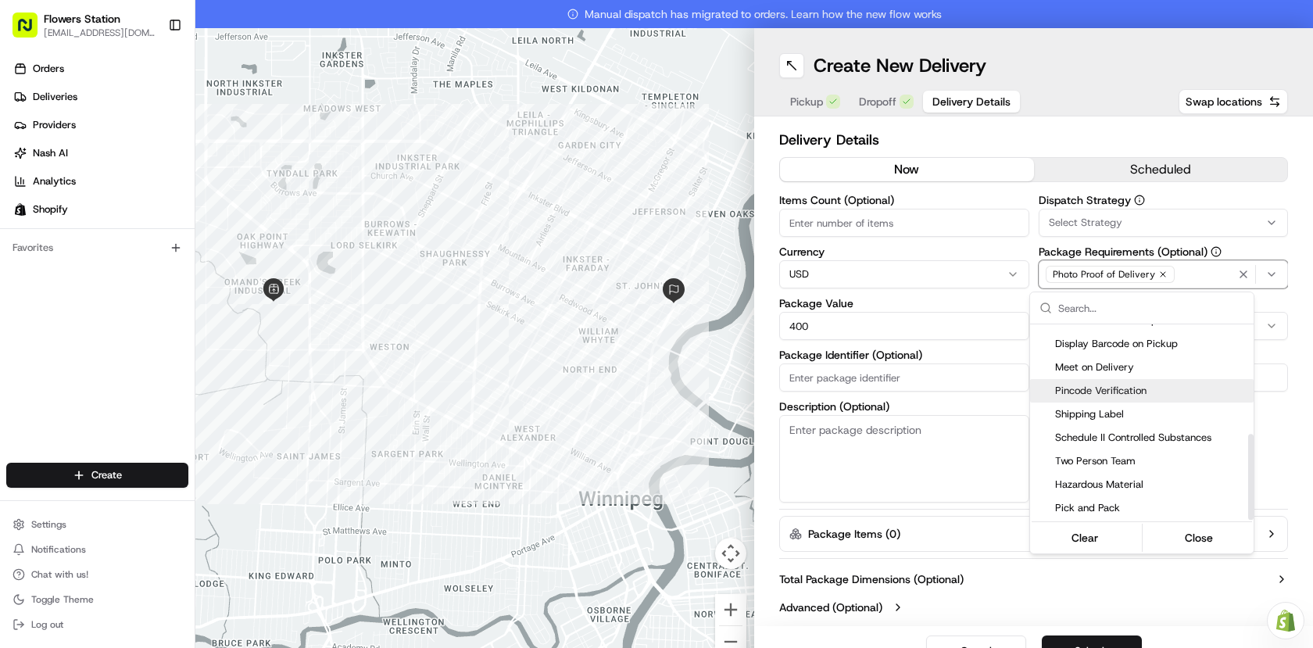
click at [1148, 394] on span "Pincode Verification" at bounding box center [1151, 391] width 192 height 14
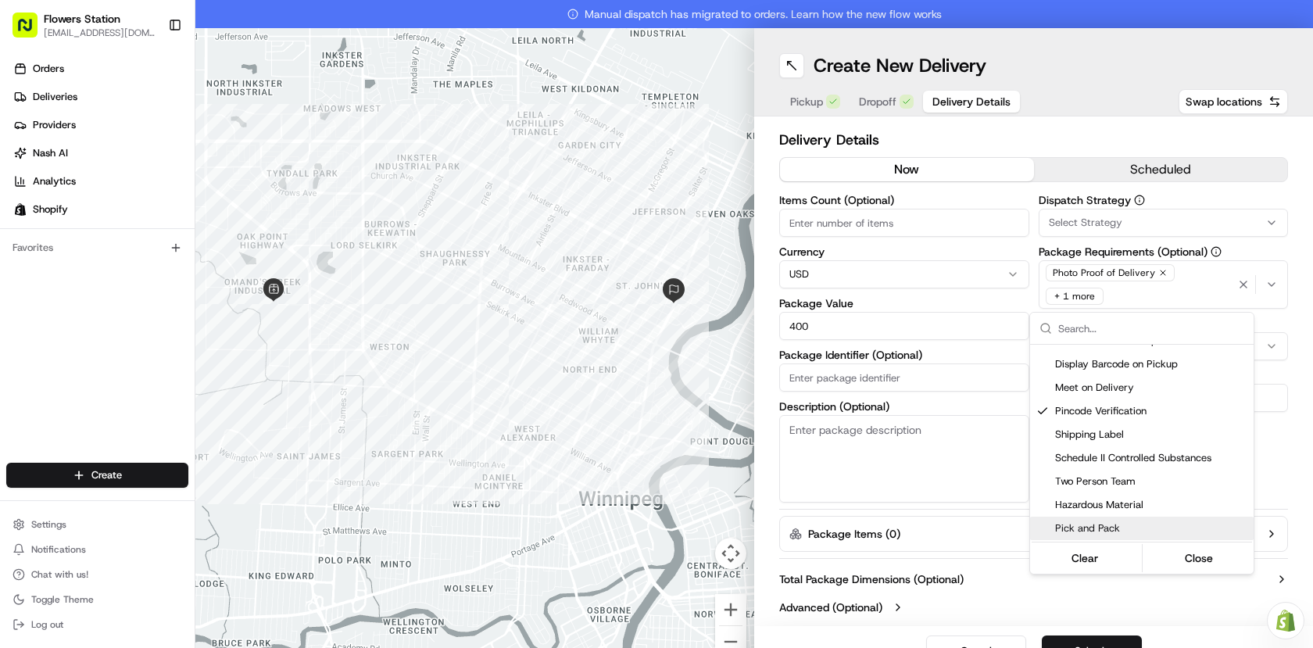
click at [1087, 644] on html "Flowers Station [EMAIL_ADDRESS][DOMAIN_NAME] Toggle Sidebar Orders Deliveries P…" at bounding box center [656, 324] width 1313 height 648
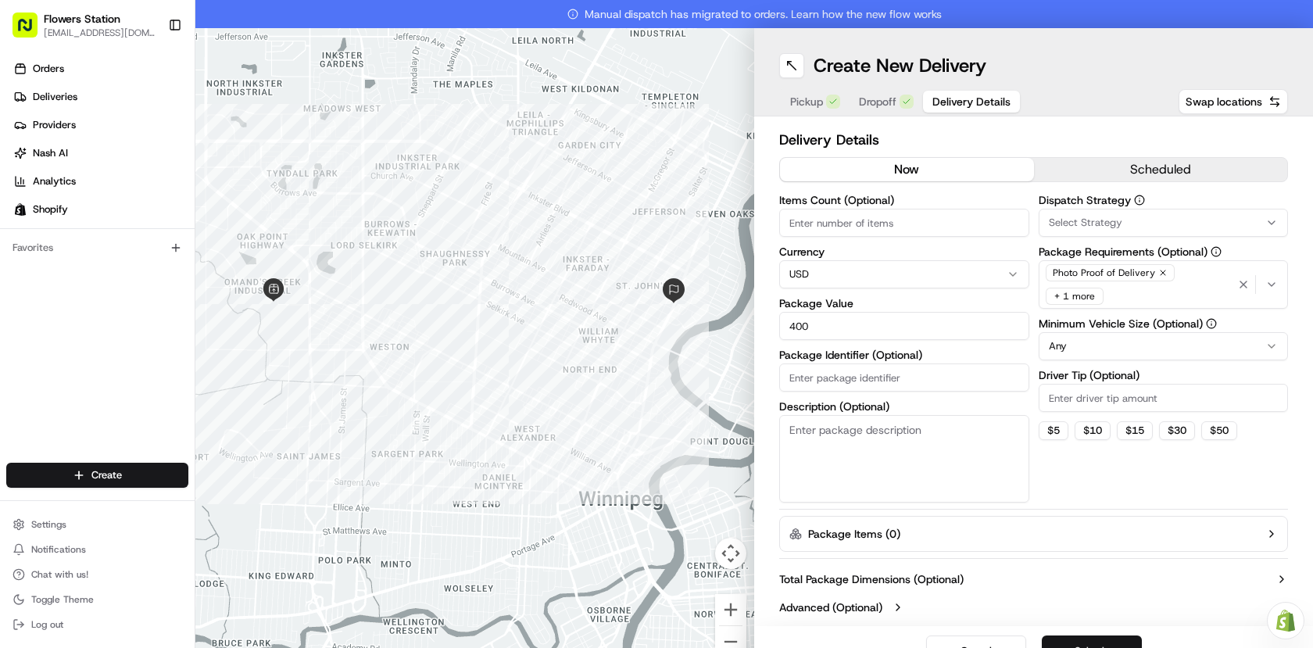
click at [1090, 641] on button "Submit" at bounding box center [1092, 650] width 100 height 31
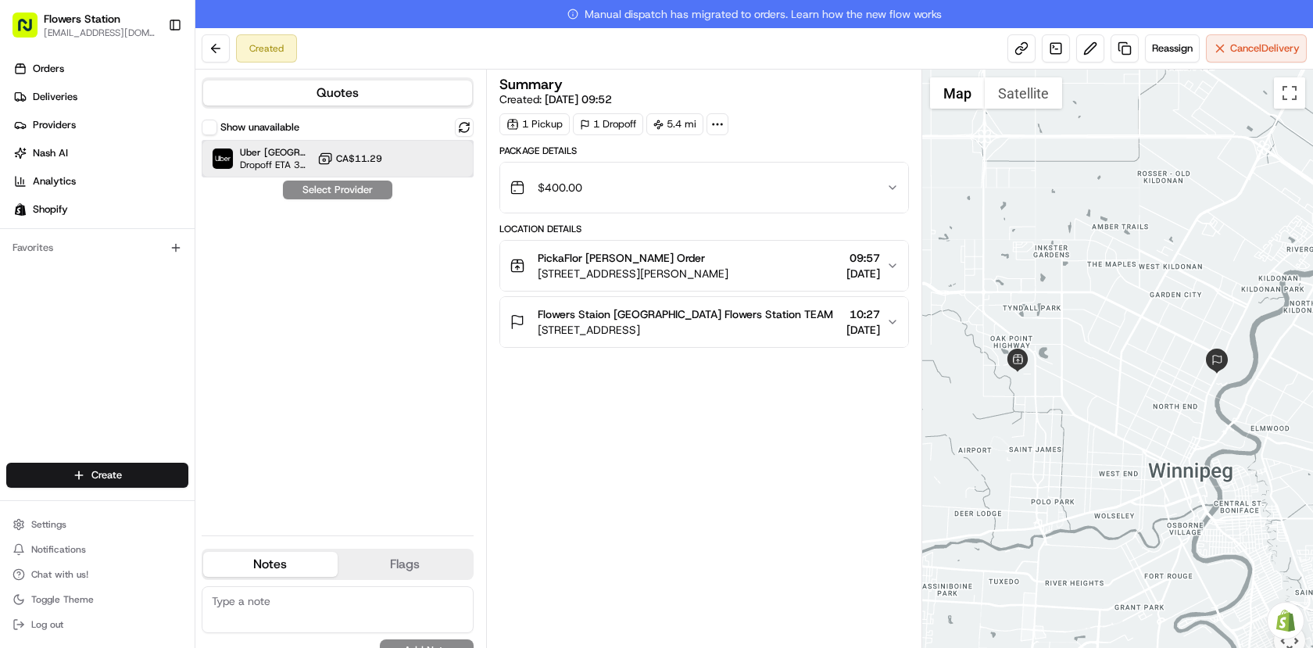
click at [385, 163] on div "Uber Canada Dropoff ETA 39 minutes CA$11.29" at bounding box center [338, 159] width 272 height 38
click at [362, 184] on button "Assign Provider" at bounding box center [337, 190] width 111 height 19
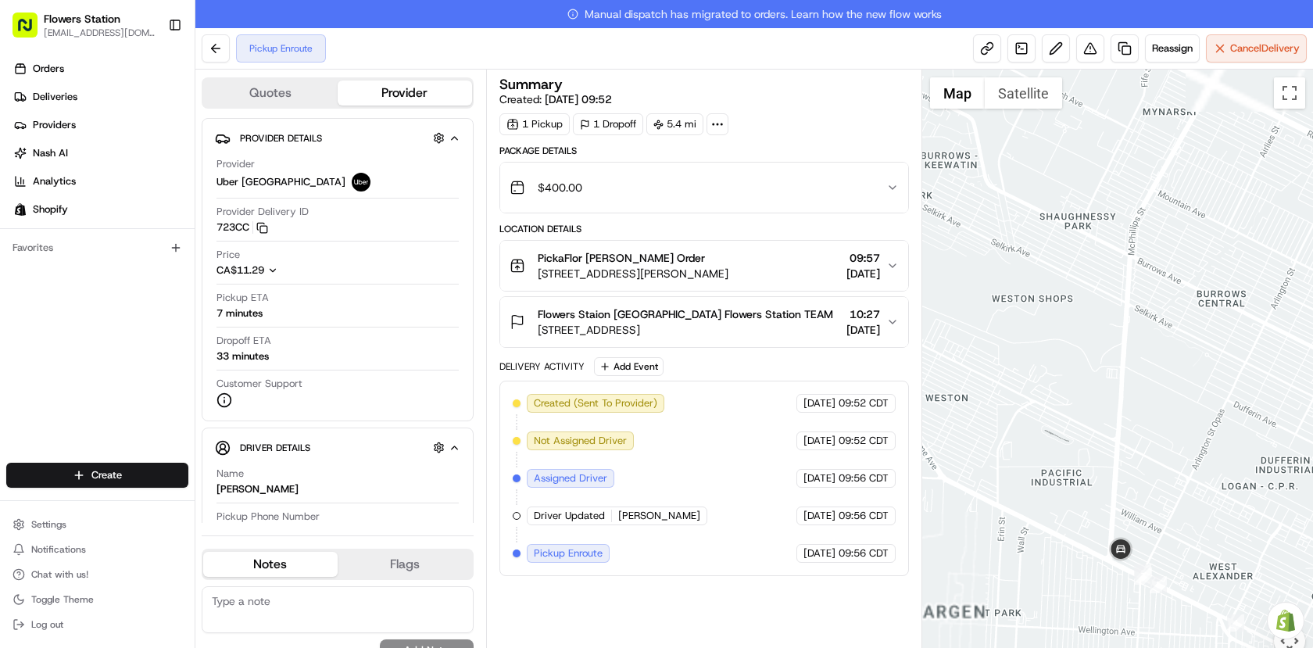
drag, startPoint x: 1230, startPoint y: 520, endPoint x: 1049, endPoint y: 295, distance: 288.5
click at [1049, 295] on div at bounding box center [1117, 373] width 391 height 606
